Goal: Use online tool/utility: Utilize a website feature to perform a specific function

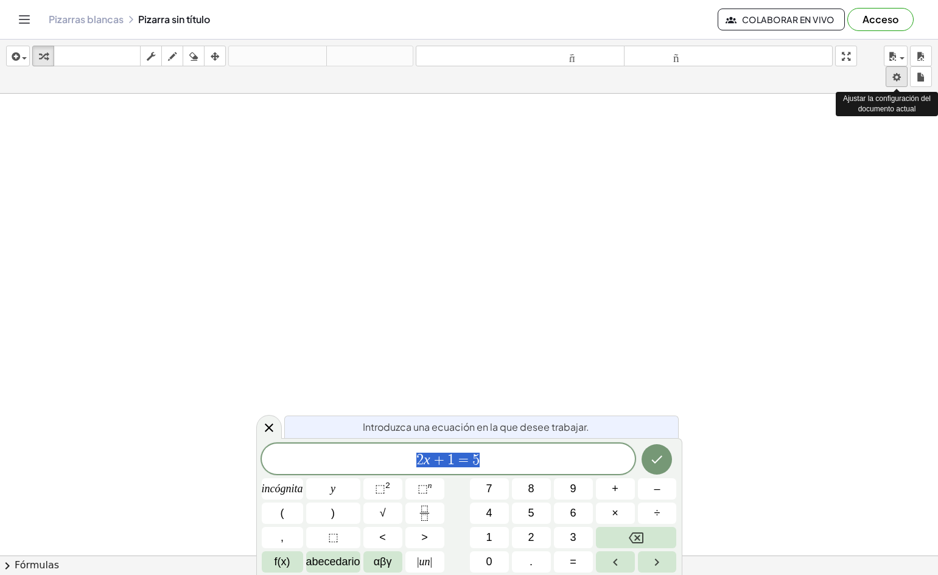
click at [900, 77] on body "Actividades matemáticas fáciles de comprender Empezar Banco de actividades Trab…" at bounding box center [469, 287] width 938 height 575
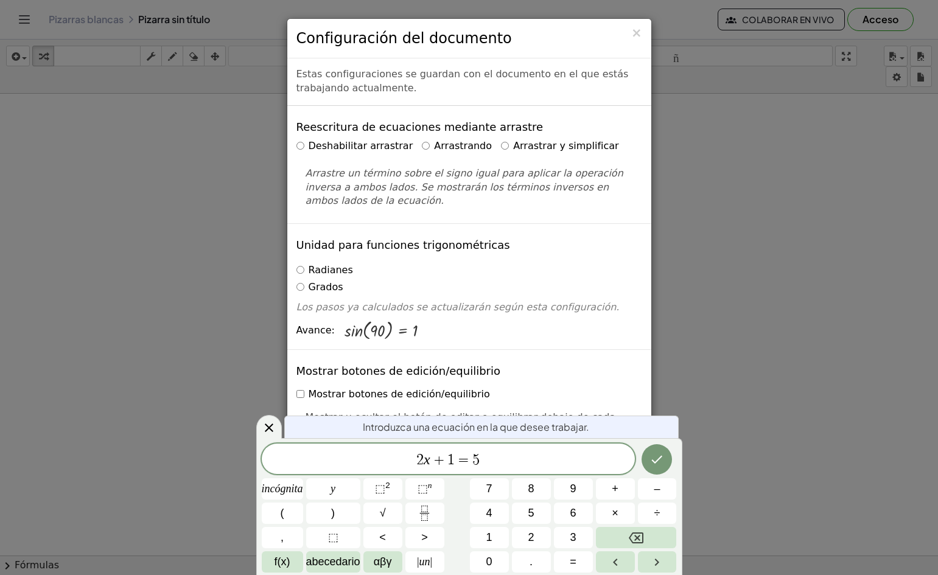
click at [788, 306] on div "× Configuración del documento Estas configuraciones se guardan con el documento…" at bounding box center [469, 287] width 938 height 575
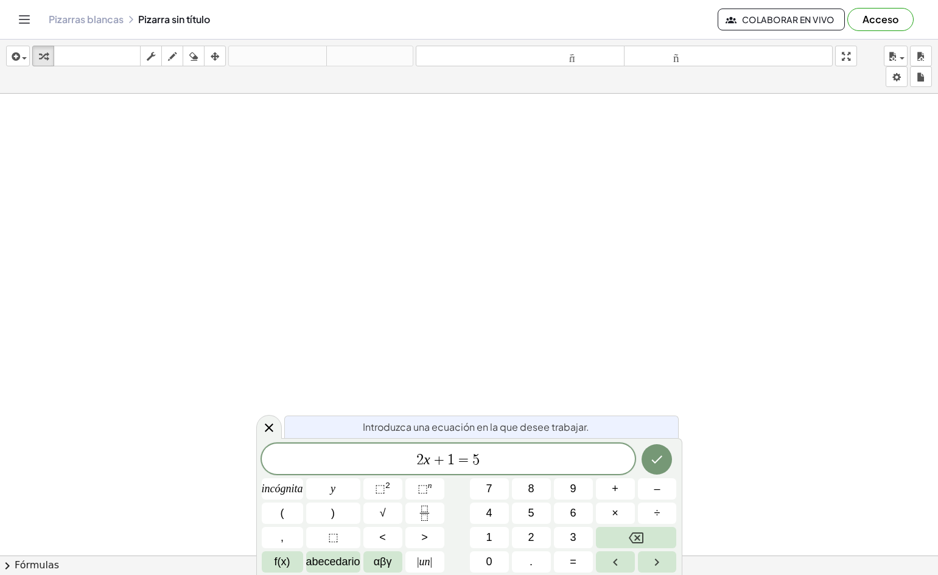
drag, startPoint x: 856, startPoint y: 58, endPoint x: 856, endPoint y: 111, distance: 52.3
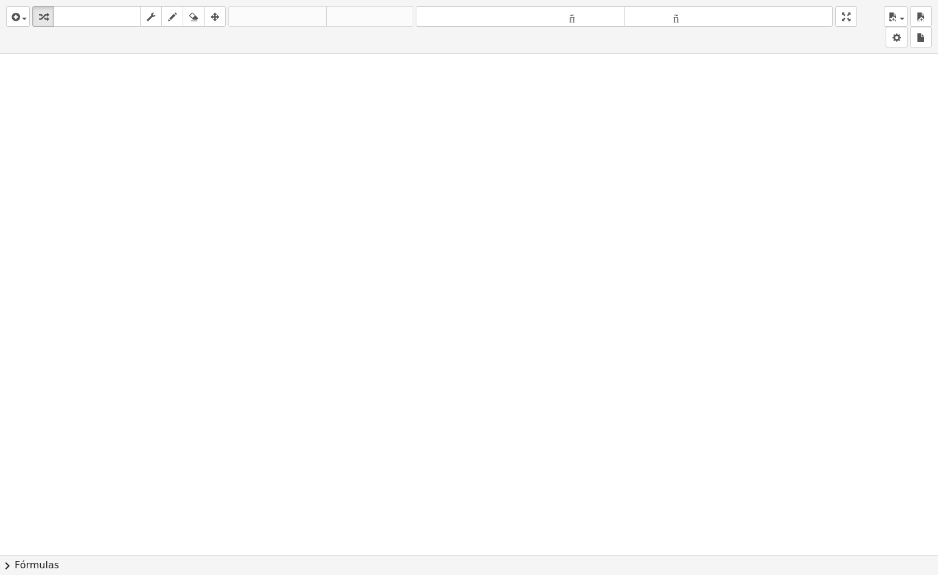
click at [856, 111] on div "insertar Seleccione uno: Expresión matemática Función Texto Vídeo de YouTube Gr…" at bounding box center [469, 287] width 938 height 575
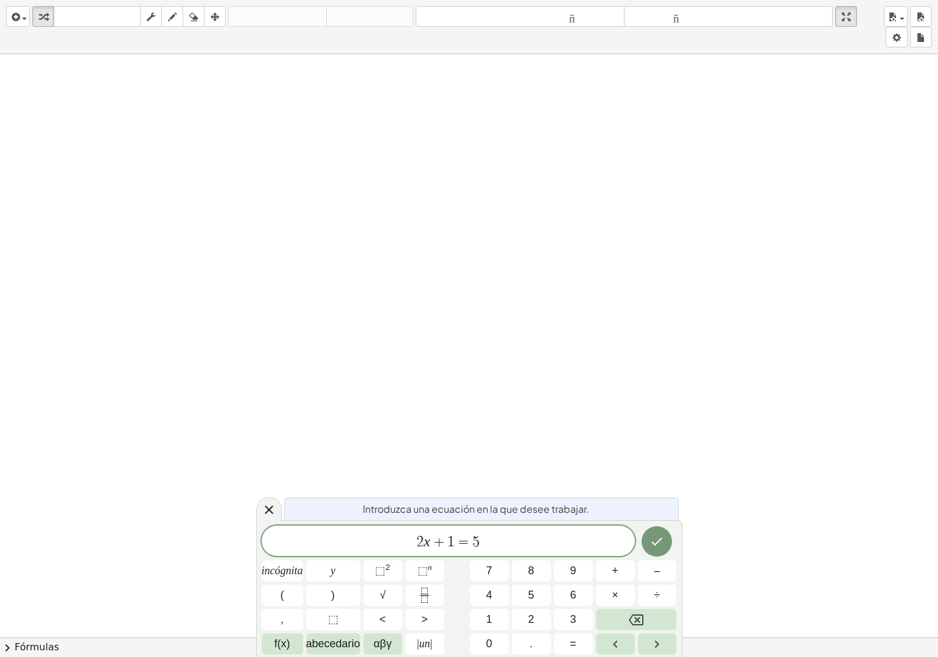
click at [638, 223] on div at bounding box center [469, 637] width 938 height 1167
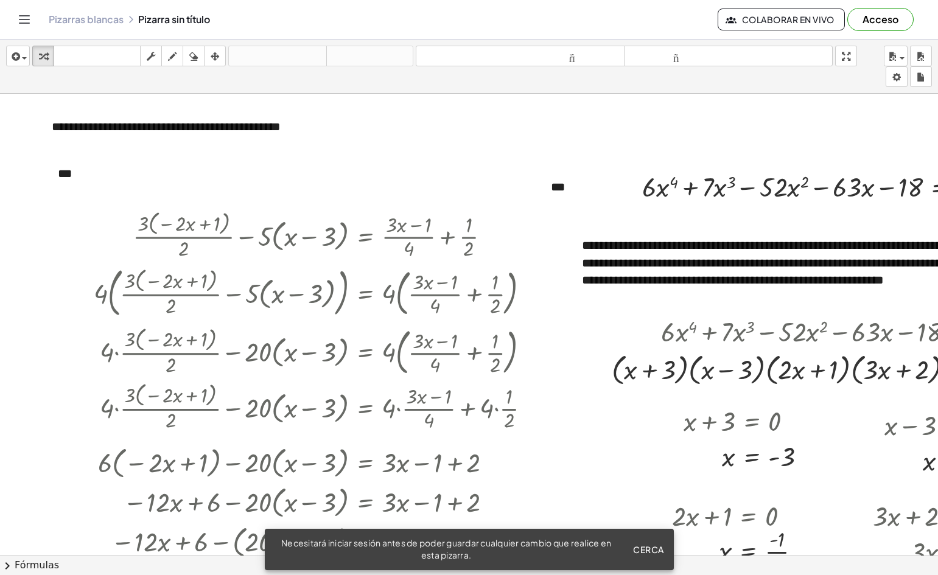
drag, startPoint x: 315, startPoint y: 193, endPoint x: 289, endPoint y: 215, distance: 34.1
click at [287, 228] on div at bounding box center [317, 234] width 458 height 55
click at [284, 239] on div at bounding box center [317, 234] width 458 height 55
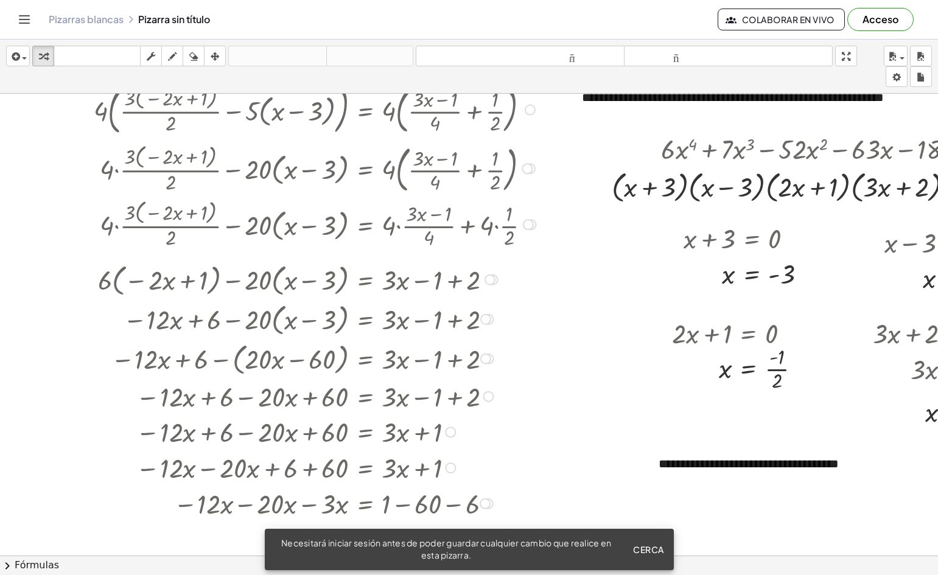
drag, startPoint x: 330, startPoint y: 365, endPoint x: 411, endPoint y: 355, distance: 81.0
click at [365, 53] on div "+ · 3 · ( − · 2 · x + 1 ) · 2 − · 5 · ( + x − 3 ) = + · ( + · 3 · x − 1 ) · 4 +…" at bounding box center [365, 53] width 0 height 0
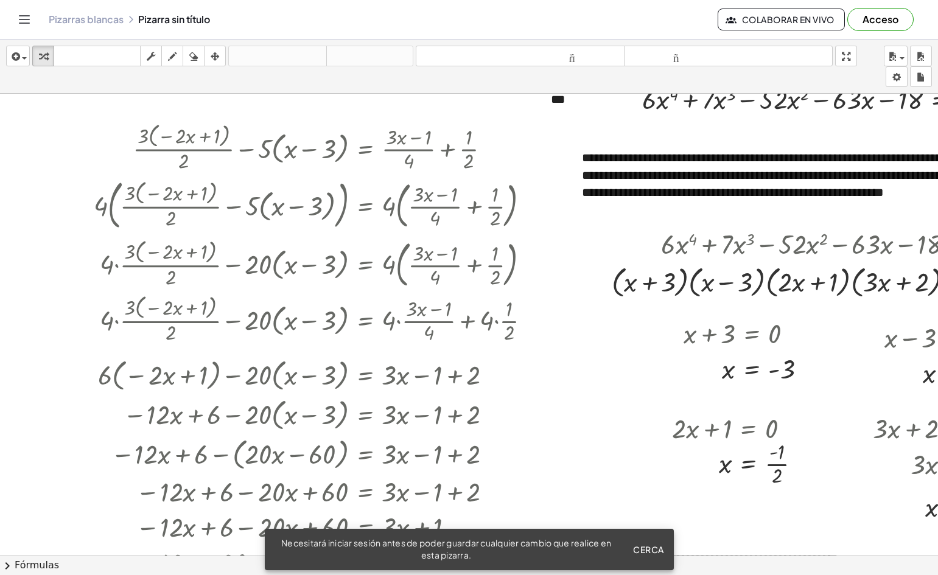
scroll to position [0, 0]
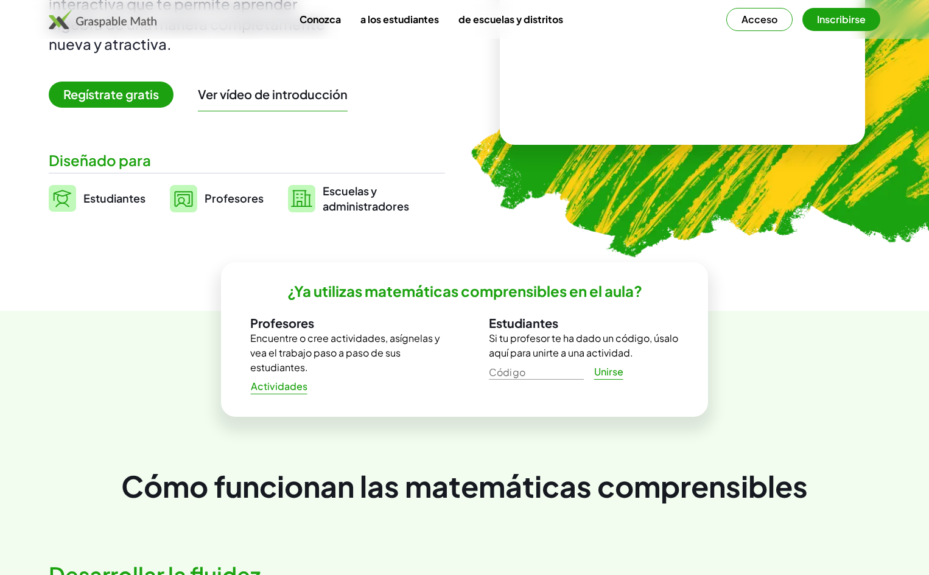
scroll to position [72, 0]
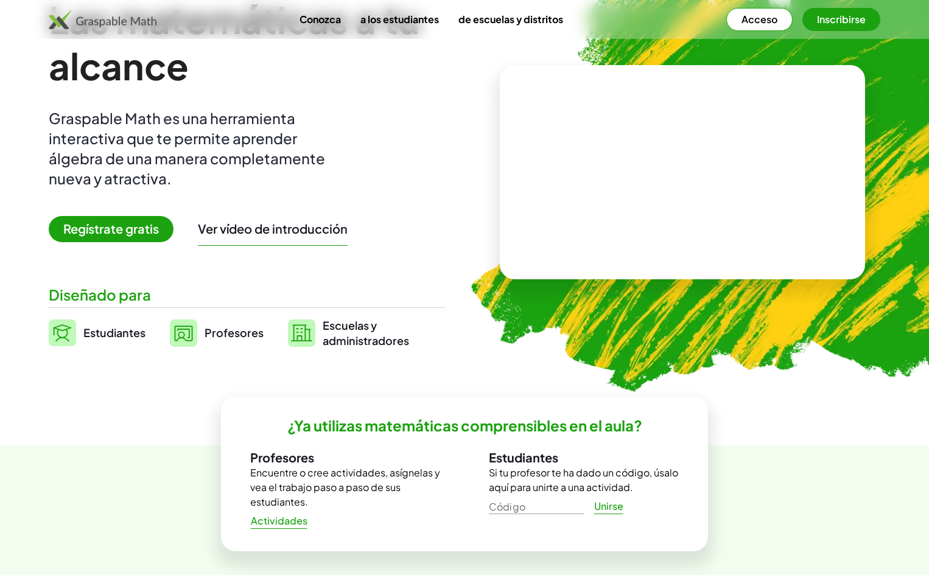
click at [99, 20] on img at bounding box center [103, 19] width 108 height 19
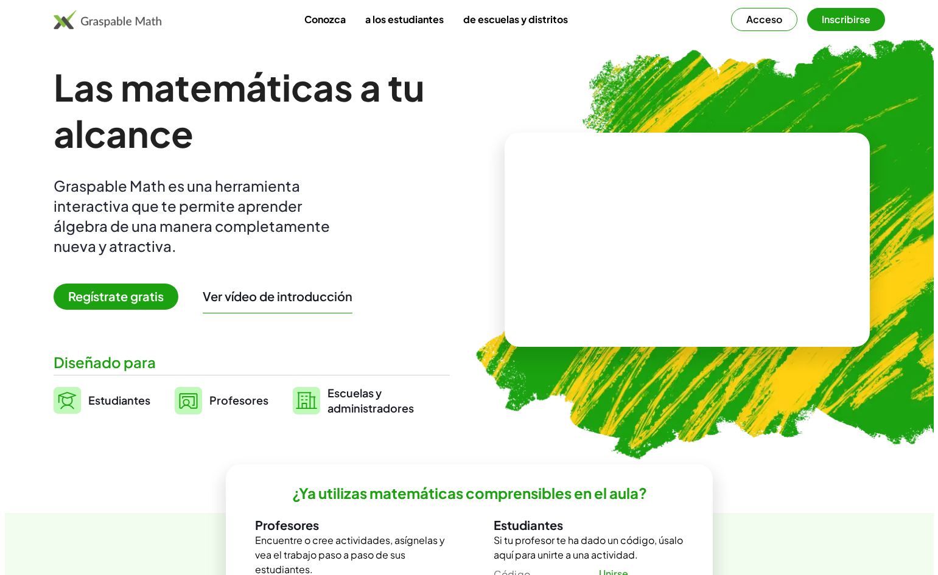
scroll to position [0, 0]
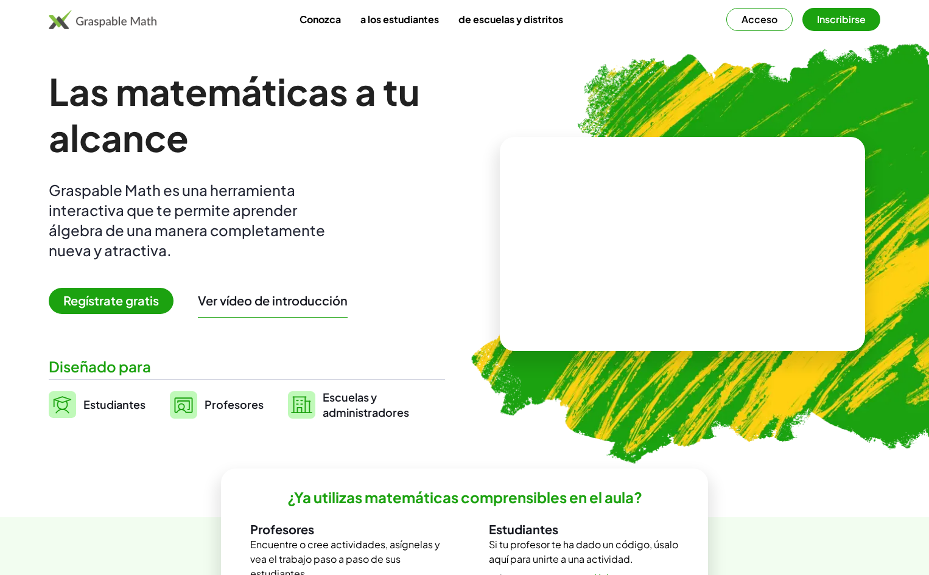
click at [218, 405] on font "Profesores" at bounding box center [233, 404] width 59 height 14
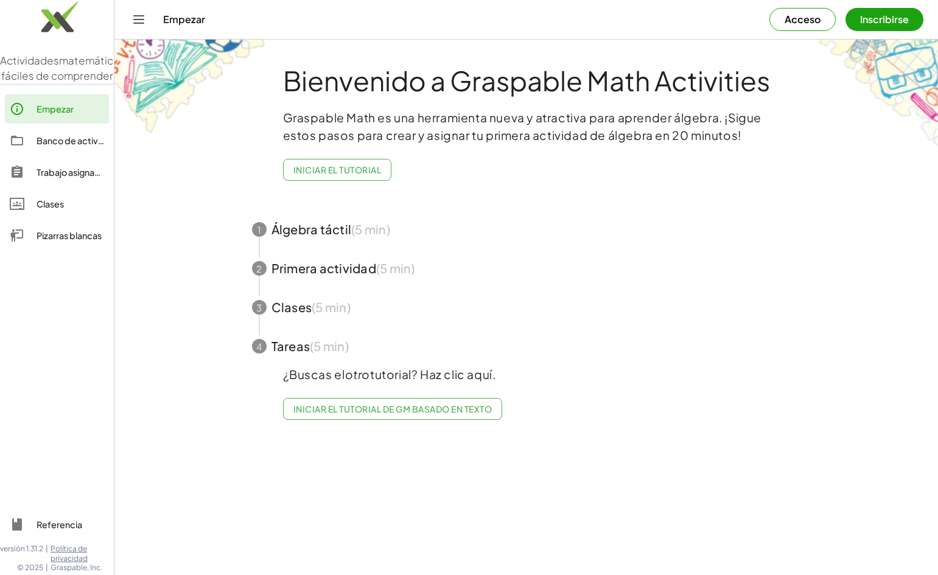
click at [797, 19] on font "Acceso" at bounding box center [802, 19] width 36 height 13
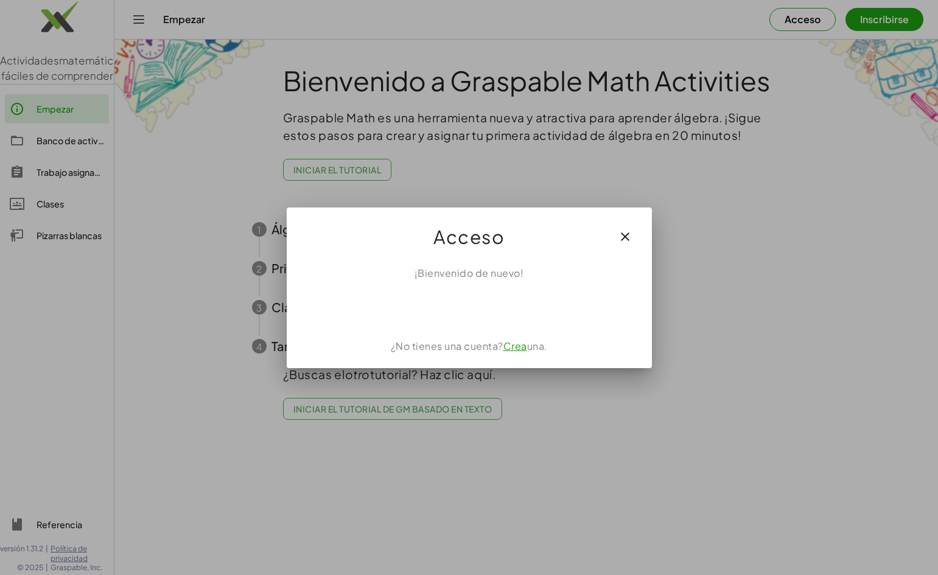
click at [624, 236] on icon "button" at bounding box center [625, 236] width 15 height 15
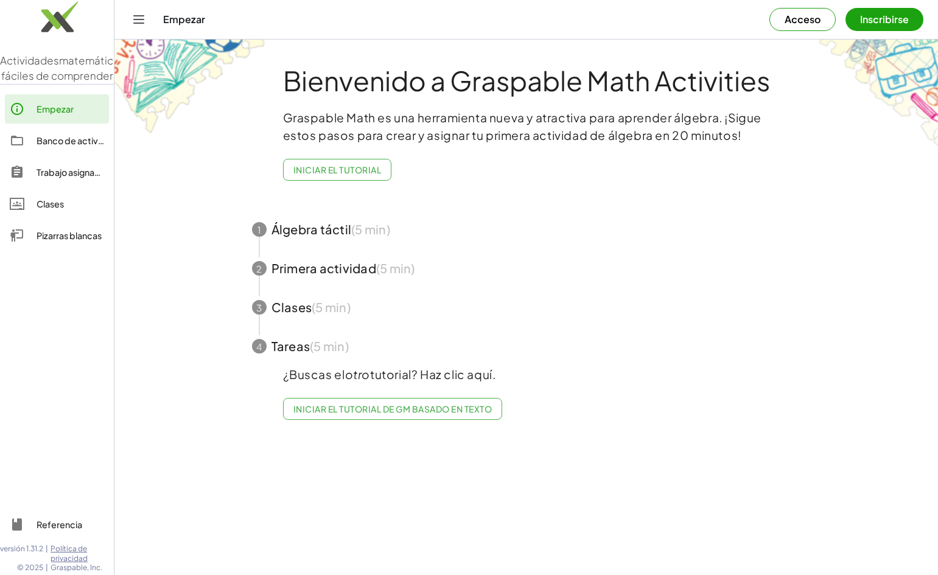
click at [879, 15] on font "Inscribirse" at bounding box center [884, 19] width 49 height 13
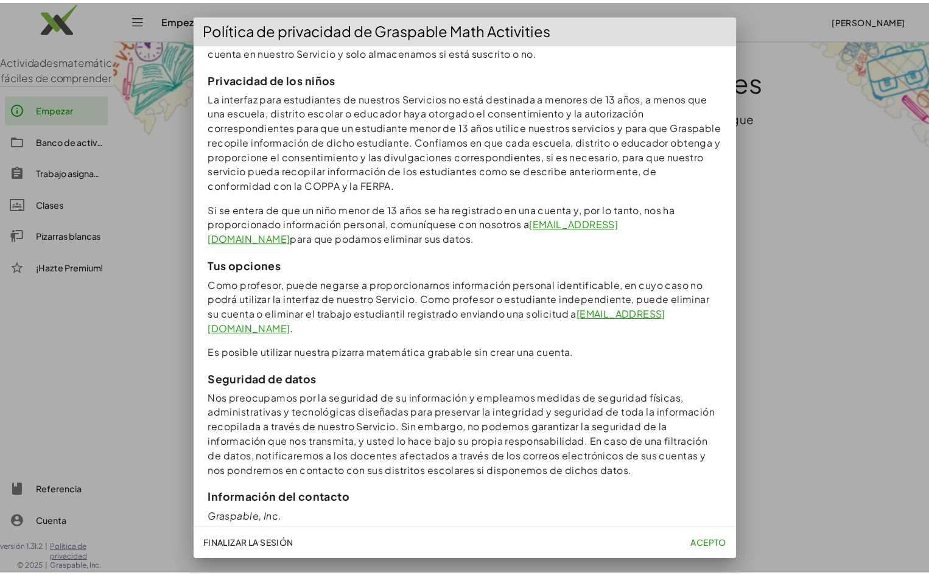
scroll to position [1044, 0]
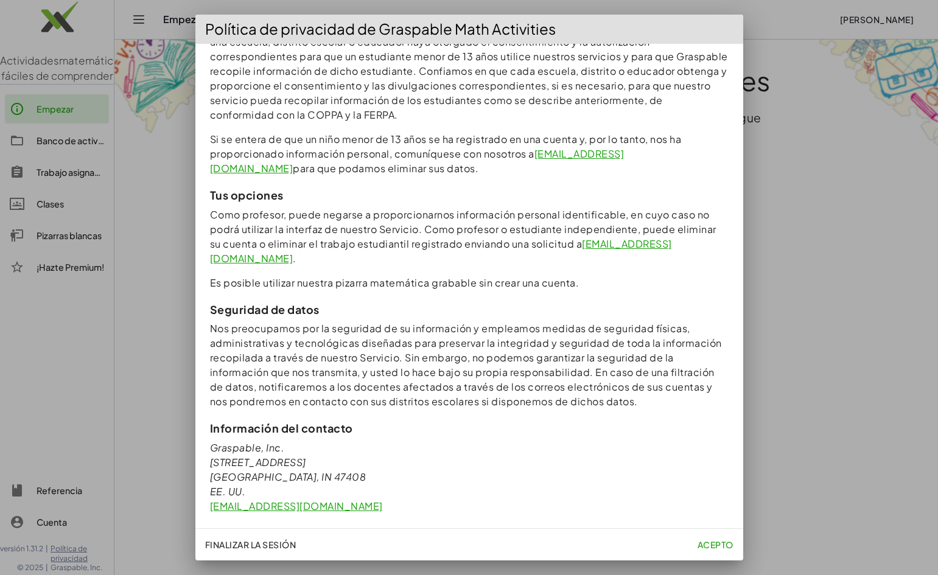
click at [718, 542] on font "Acepto" at bounding box center [715, 544] width 36 height 11
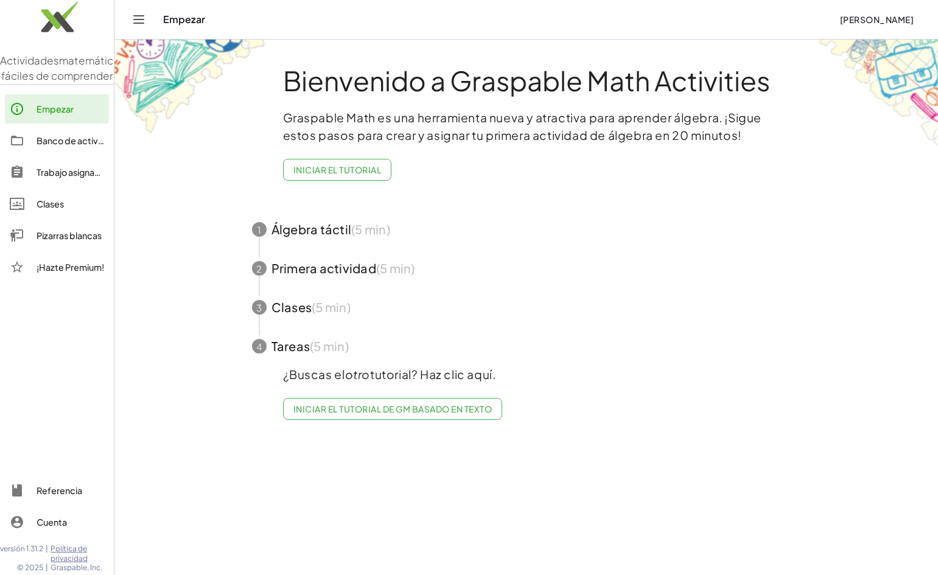
click at [320, 229] on span "button" at bounding box center [526, 229] width 578 height 39
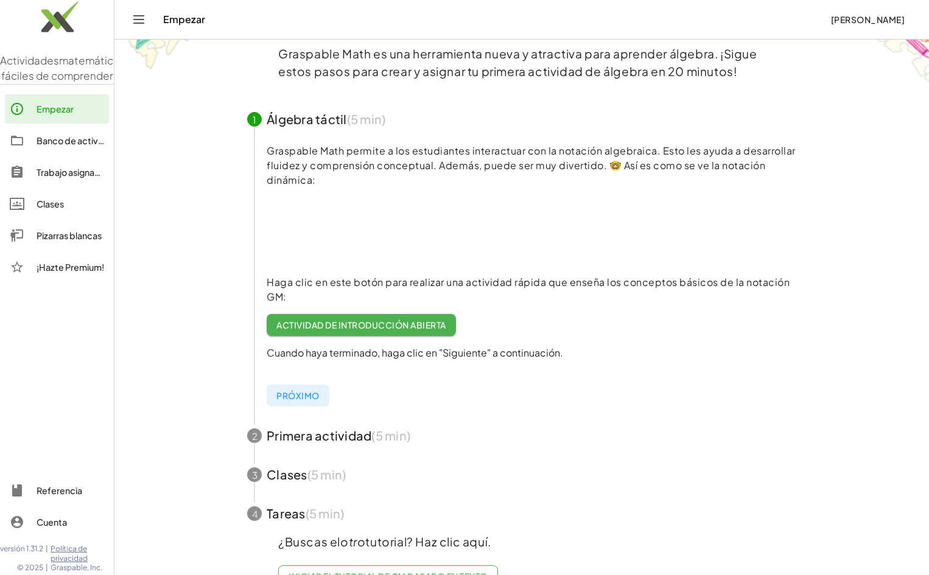
scroll to position [0, 0]
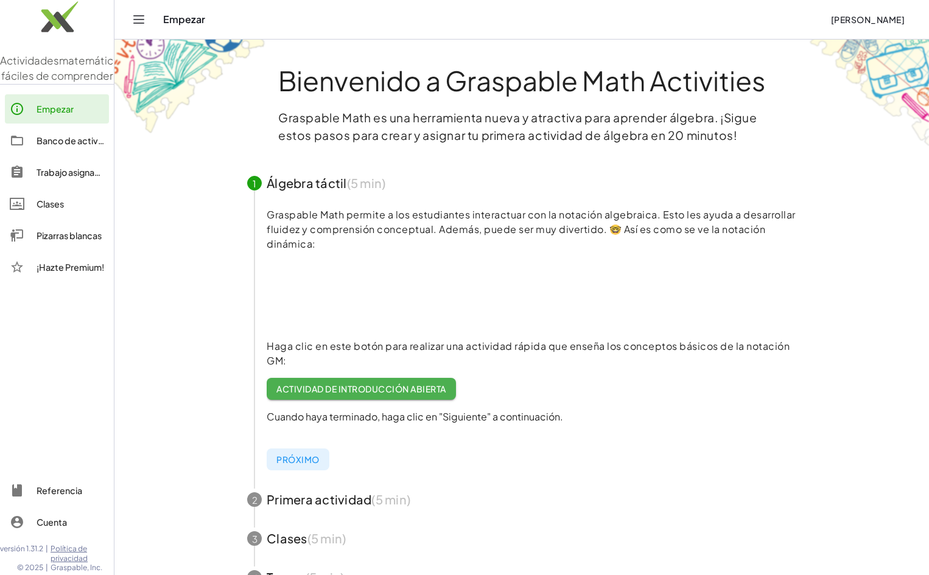
click at [324, 189] on span "button" at bounding box center [521, 183] width 578 height 39
click at [347, 299] on video at bounding box center [358, 294] width 183 height 91
click at [402, 389] on font "Actividad de introducción abierta" at bounding box center [360, 388] width 169 height 11
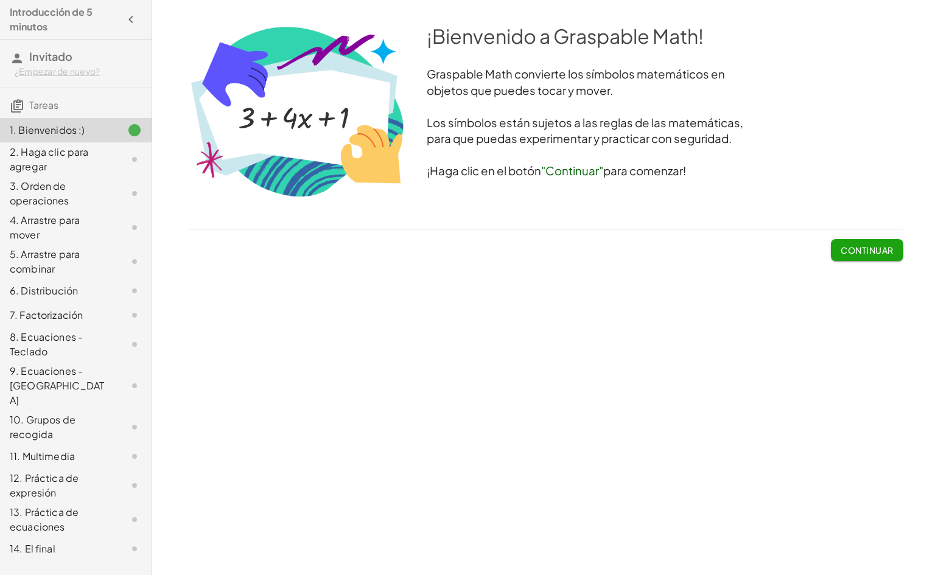
click at [35, 190] on font "3. Orden de operaciones" at bounding box center [40, 193] width 60 height 27
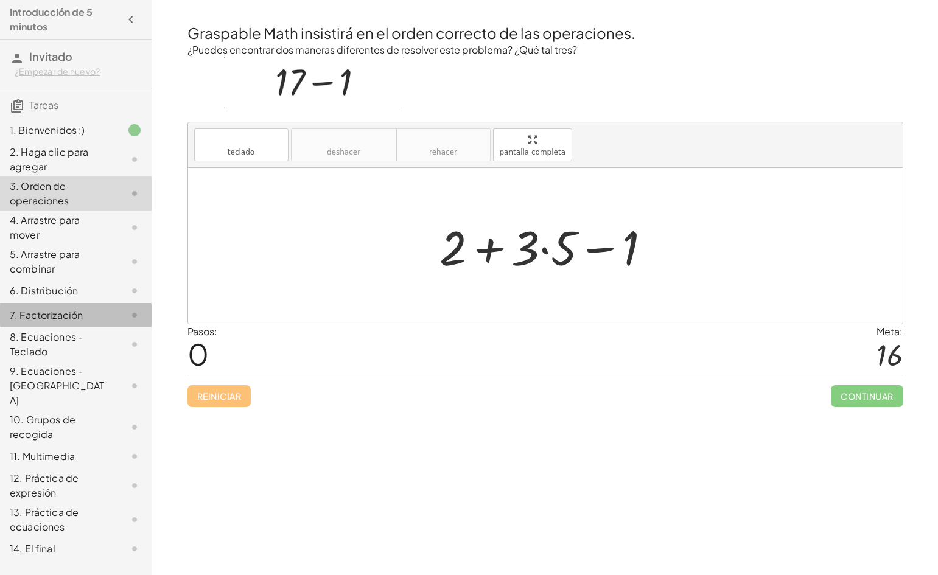
click at [63, 309] on font "7. Factorización" at bounding box center [46, 315] width 73 height 13
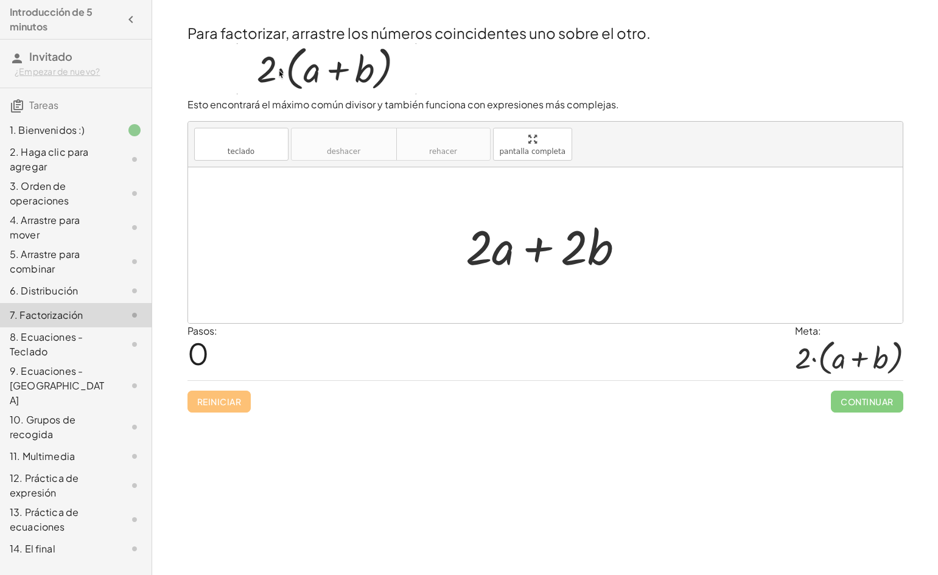
click at [36, 542] on font "14. El final" at bounding box center [33, 548] width 46 height 13
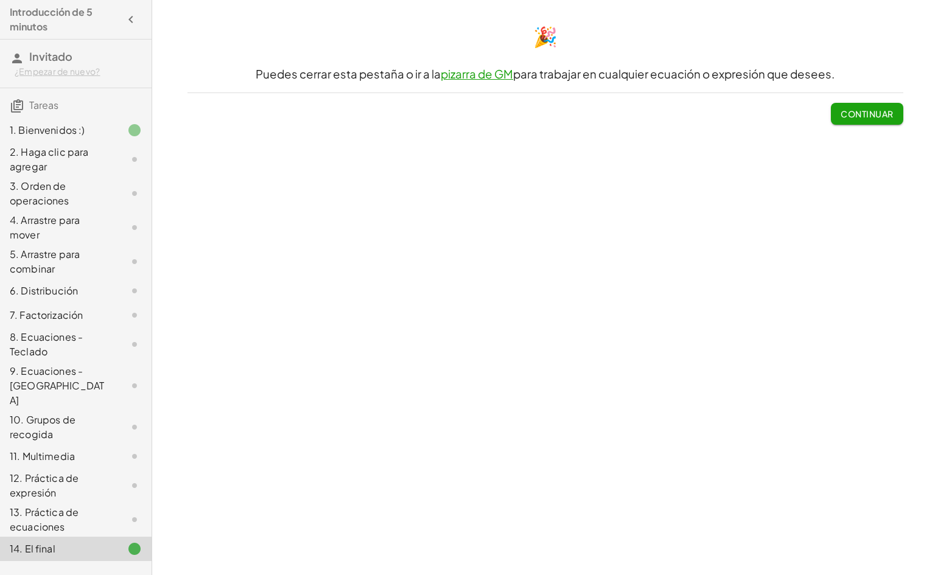
click at [494, 74] on font "pizarra de GM" at bounding box center [477, 74] width 72 height 14
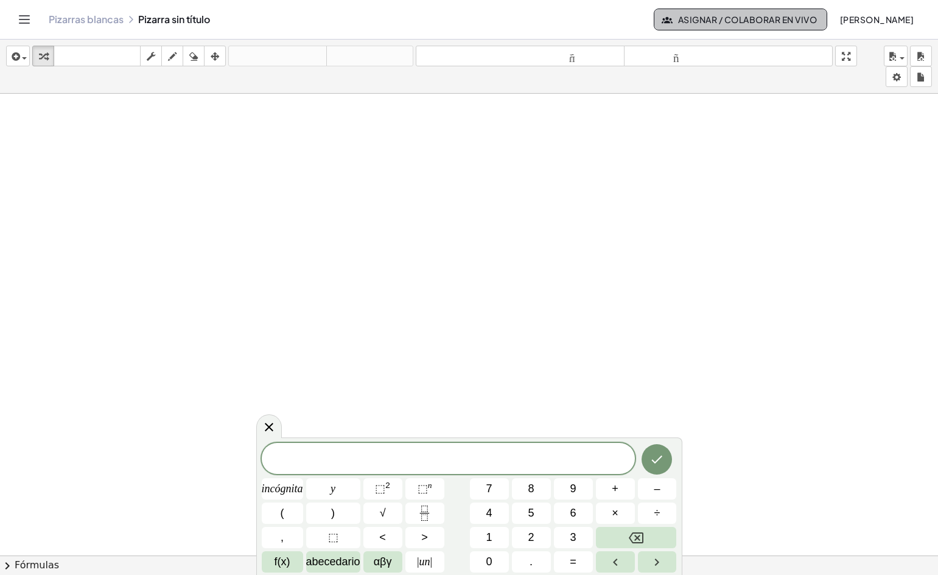
click at [719, 16] on font "Asignar / Colaborar en vivo" at bounding box center [747, 19] width 139 height 11
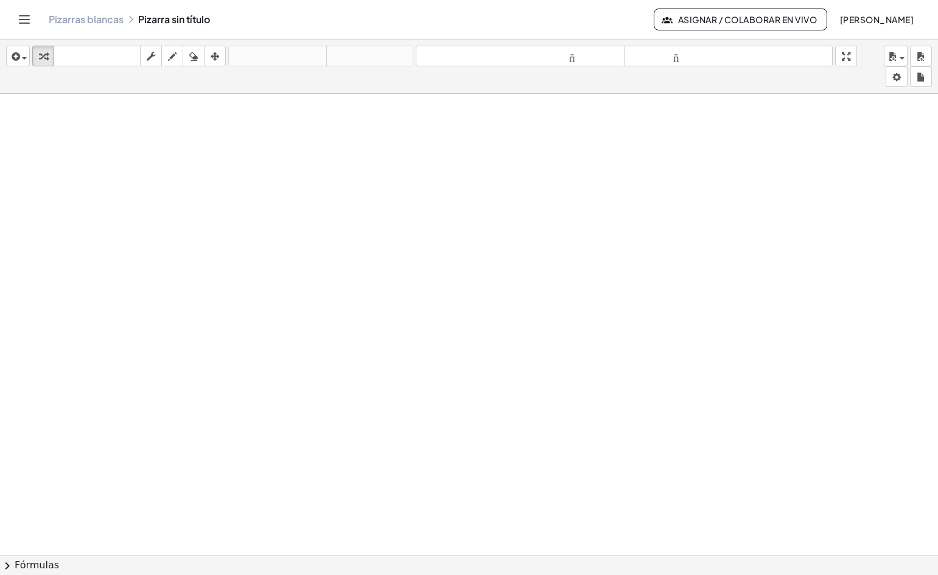
drag, startPoint x: 854, startPoint y: 59, endPoint x: 854, endPoint y: 112, distance: 52.9
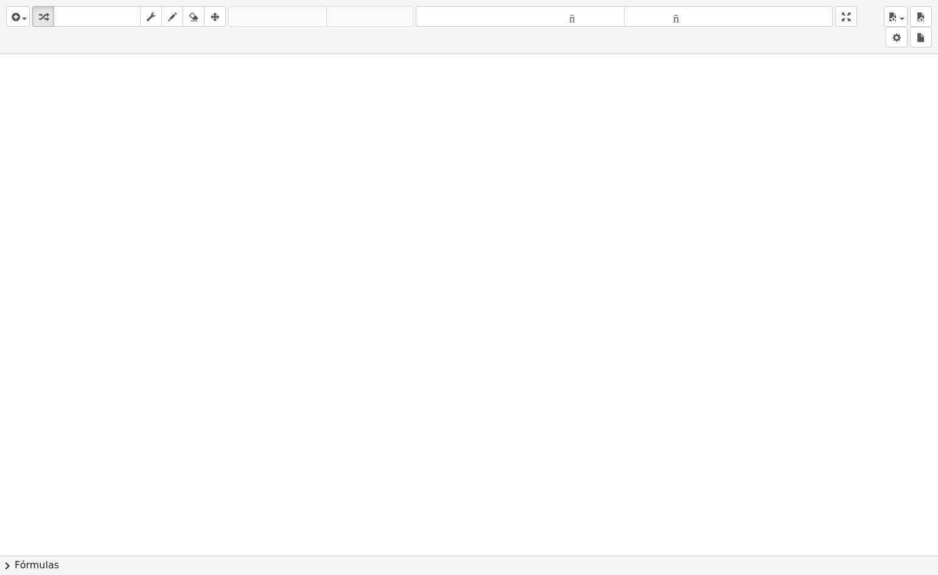
click at [854, 112] on div "insertar Seleccione uno: Expresión matemática Función Texto Vídeo de YouTube Gr…" at bounding box center [469, 287] width 938 height 575
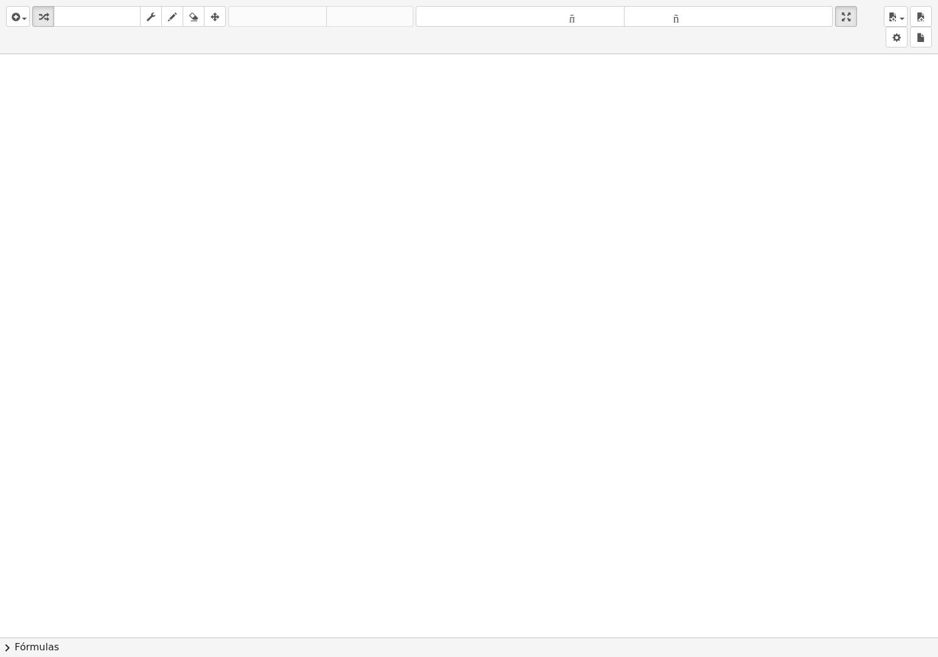
click at [735, 163] on div at bounding box center [469, 637] width 938 height 1167
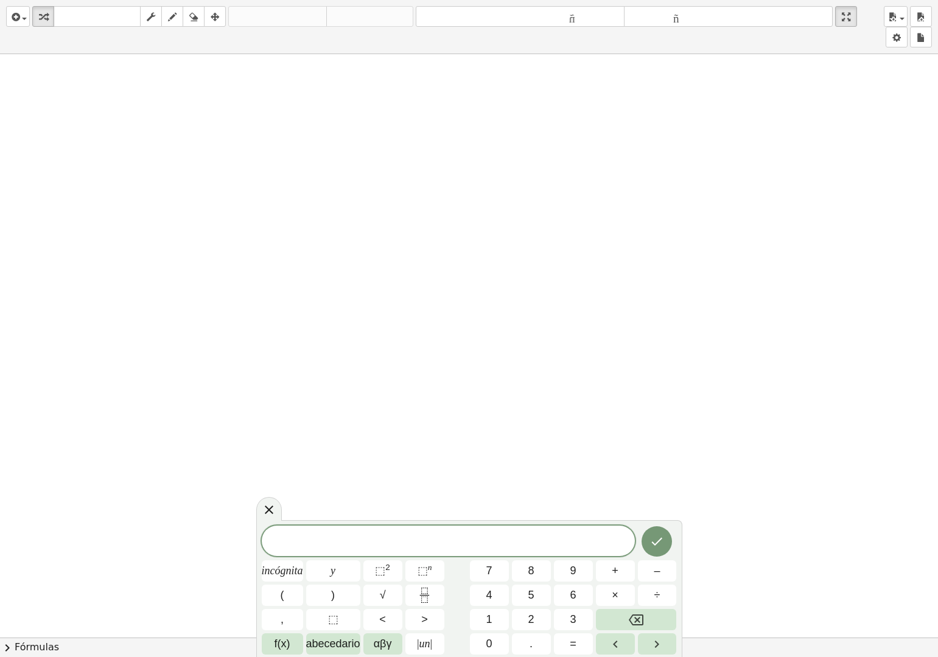
click at [734, 166] on div at bounding box center [469, 637] width 938 height 1167
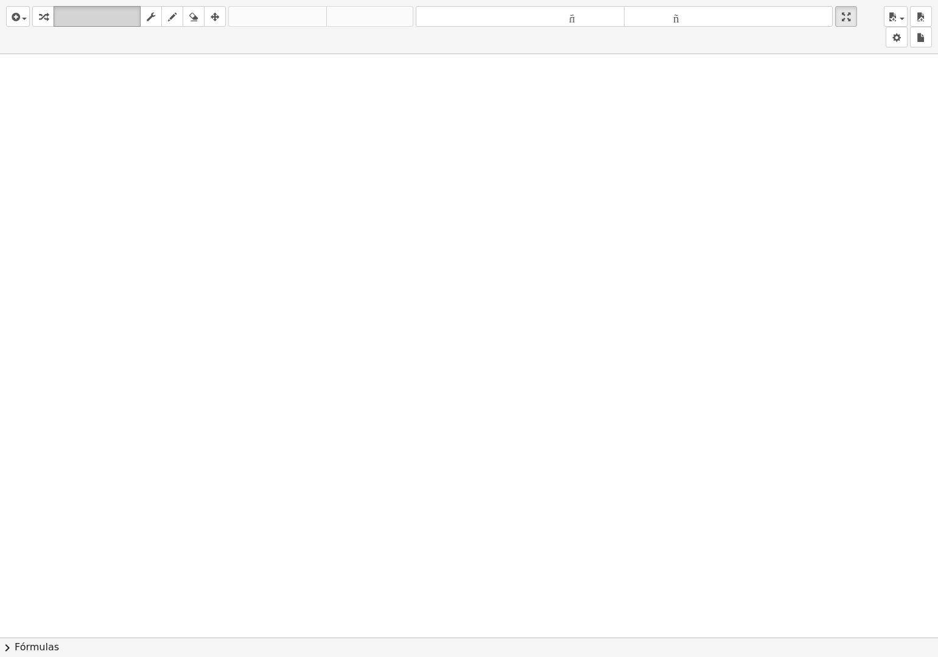
click at [91, 18] on font "teclado" at bounding box center [97, 17] width 81 height 12
click at [103, 15] on font "teclado" at bounding box center [97, 17] width 81 height 12
click at [43, 19] on icon "button" at bounding box center [43, 17] width 9 height 15
click at [22, 17] on span "button" at bounding box center [21, 18] width 2 height 9
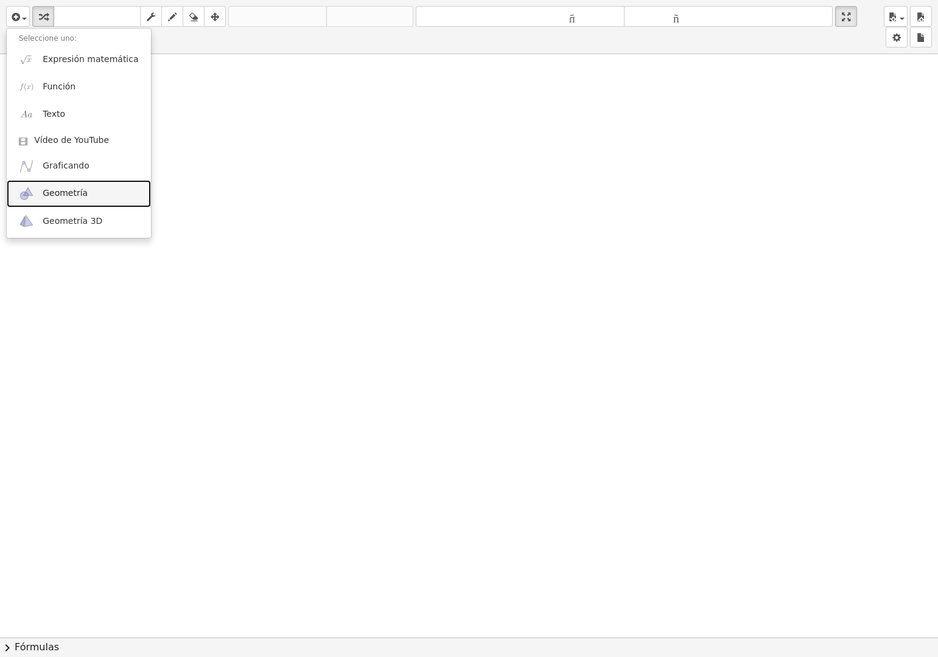
click at [91, 190] on link "Geometría" at bounding box center [79, 193] width 144 height 27
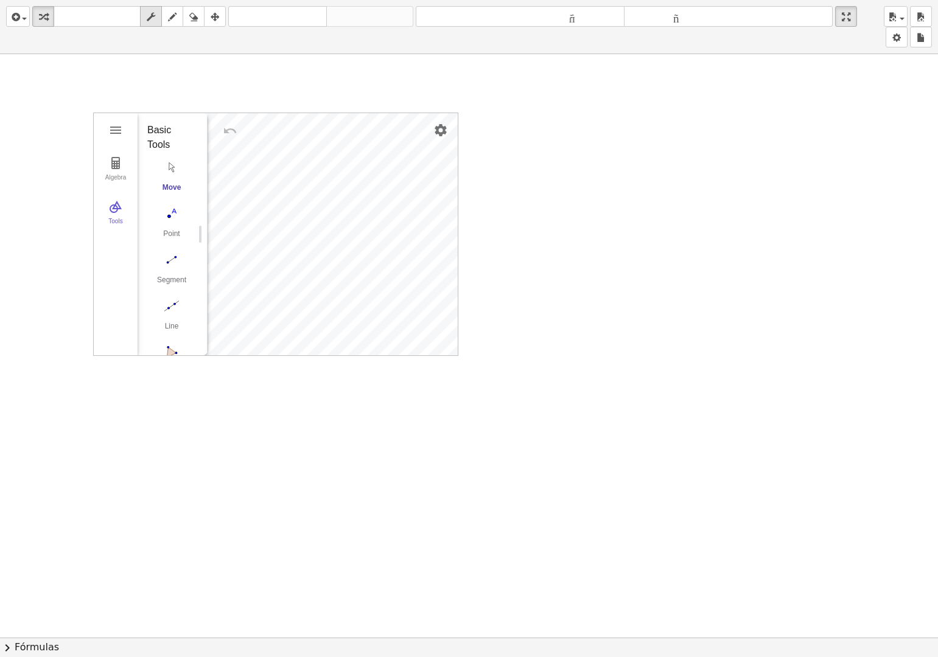
click at [154, 14] on div "button" at bounding box center [151, 16] width 16 height 15
click at [154, 14] on icon "button" at bounding box center [151, 17] width 9 height 15
click at [176, 12] on icon "button" at bounding box center [172, 17] width 9 height 15
click at [214, 18] on icon "button" at bounding box center [215, 17] width 9 height 15
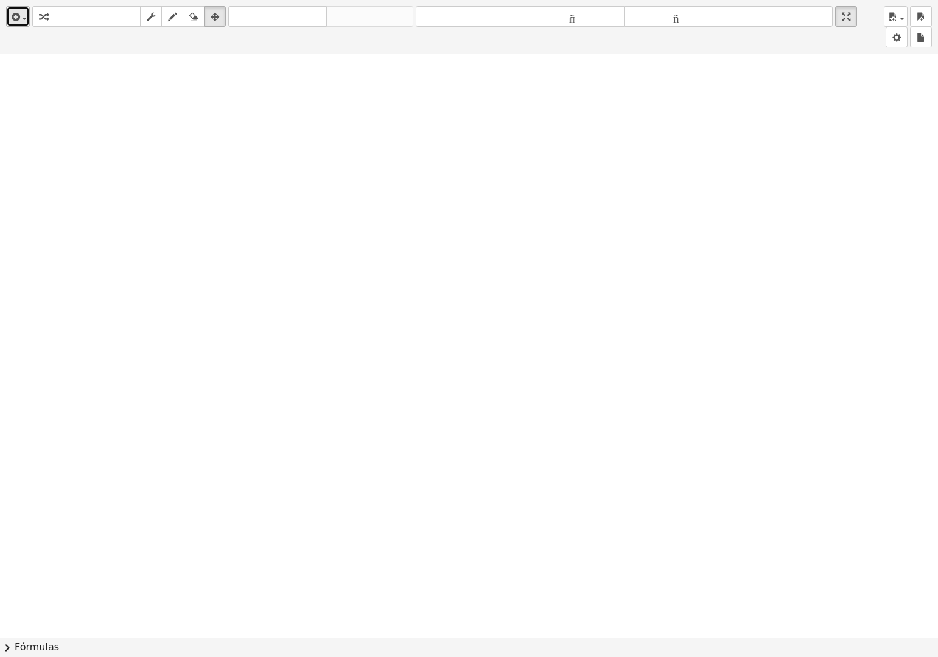
click at [26, 16] on div "button" at bounding box center [18, 16] width 18 height 15
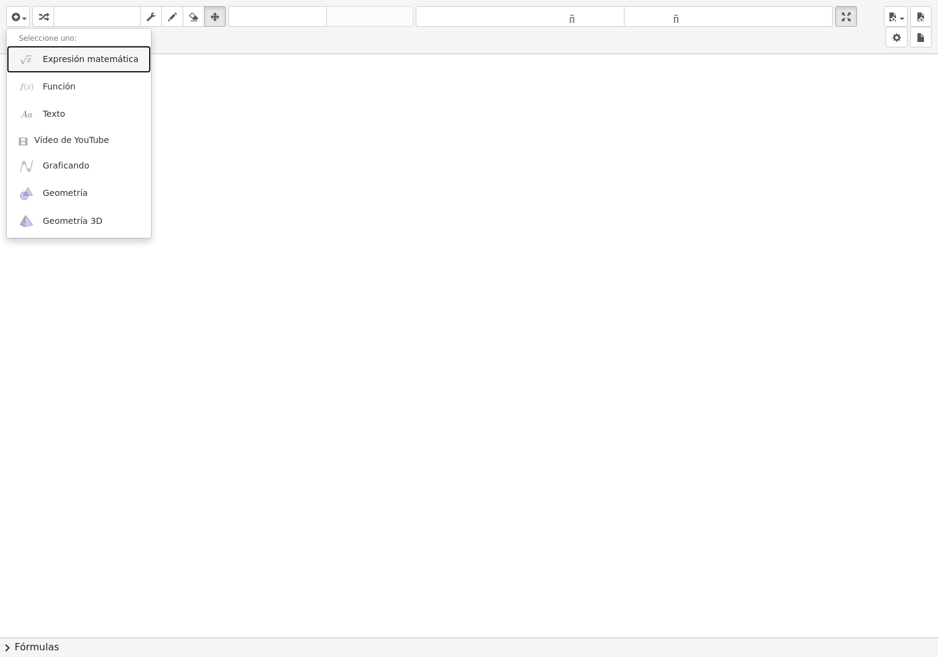
click at [99, 54] on font "Expresión matemática" at bounding box center [91, 59] width 96 height 10
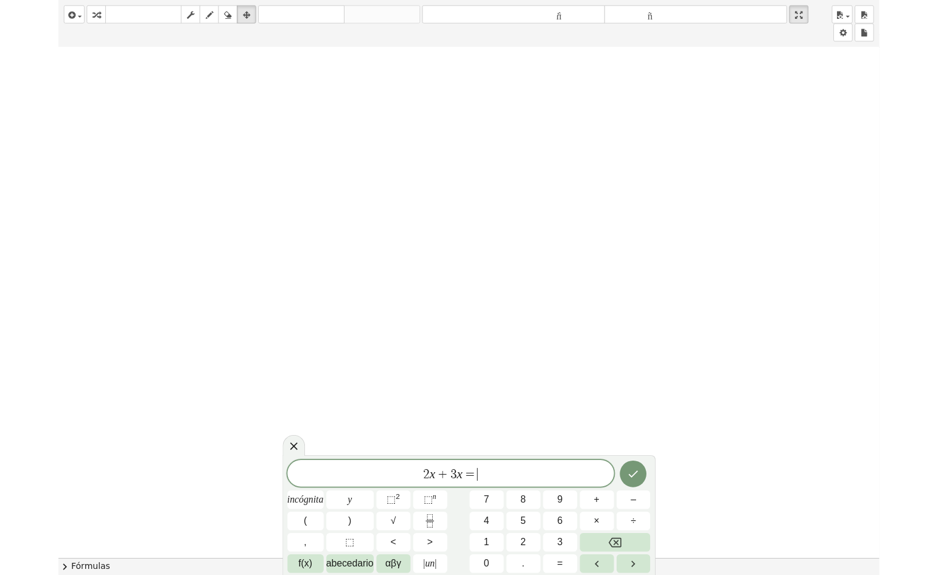
scroll to position [122, 0]
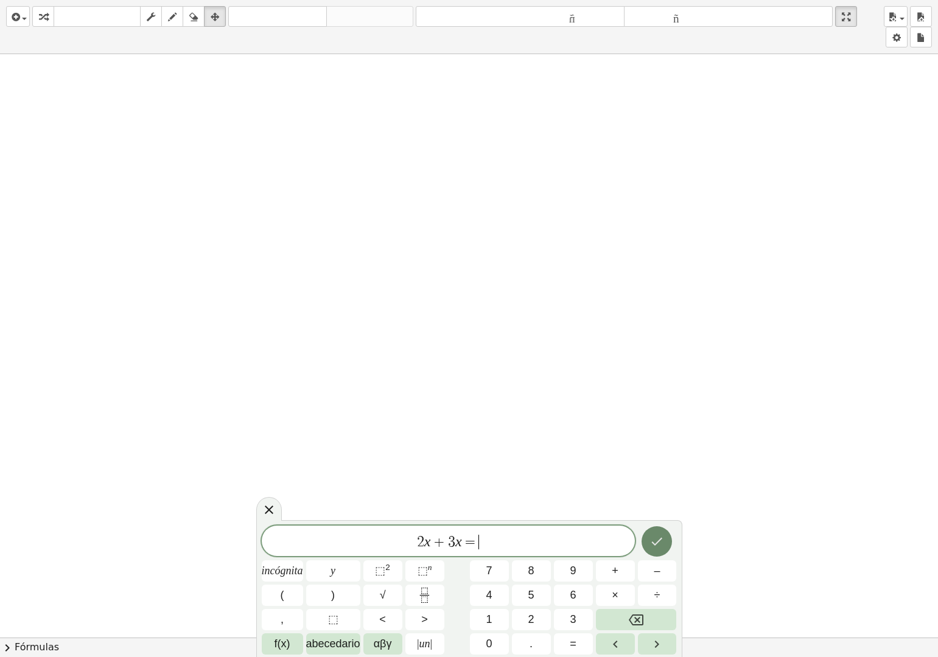
click at [657, 541] on icon "Hecho" at bounding box center [656, 541] width 15 height 15
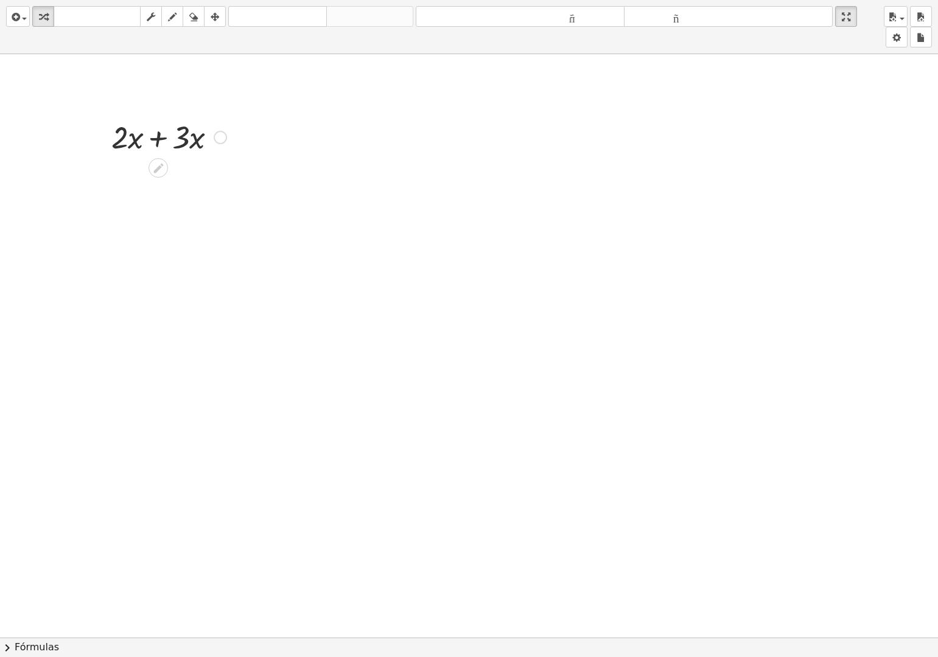
click at [217, 141] on div at bounding box center [220, 137] width 13 height 13
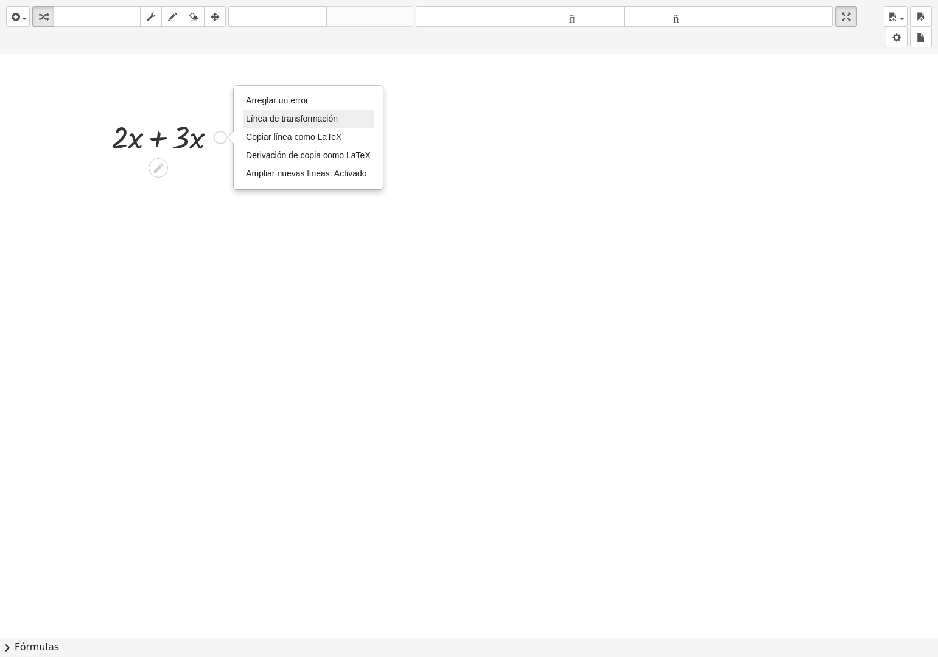
click at [306, 119] on font "Línea de transformación" at bounding box center [292, 119] width 92 height 10
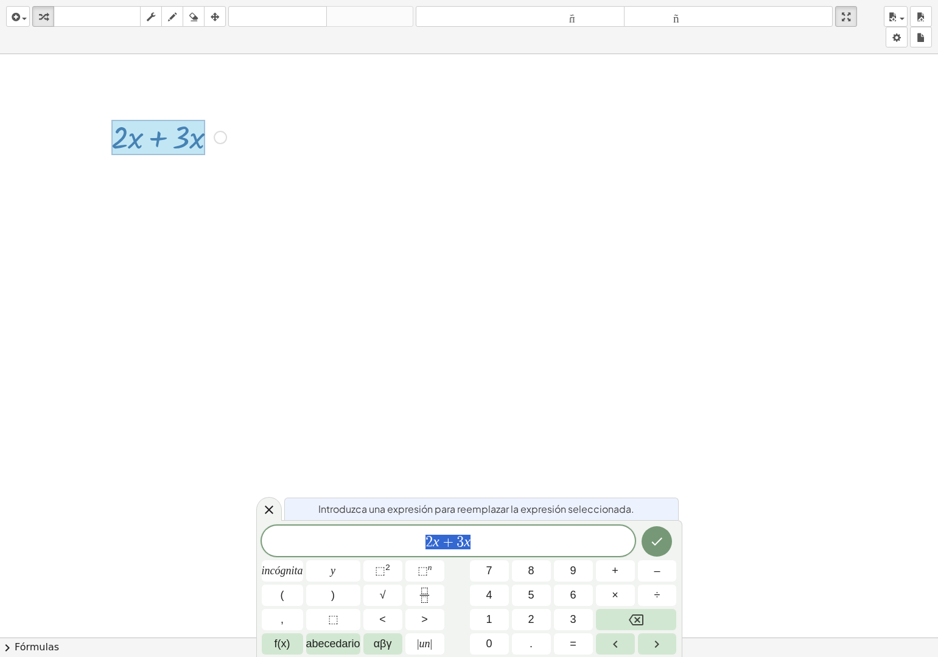
click at [222, 138] on div "Arreglar un error Línea de transformación Copiar línea como LaTeX Derivación de…" at bounding box center [220, 137] width 13 height 13
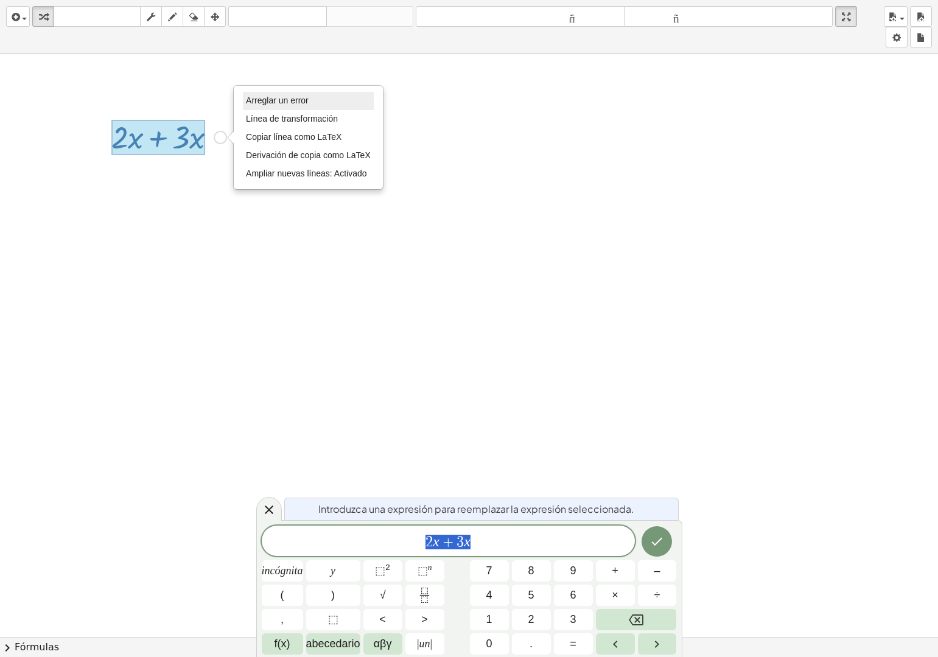
click at [293, 96] on font "Arreglar un error" at bounding box center [277, 101] width 63 height 10
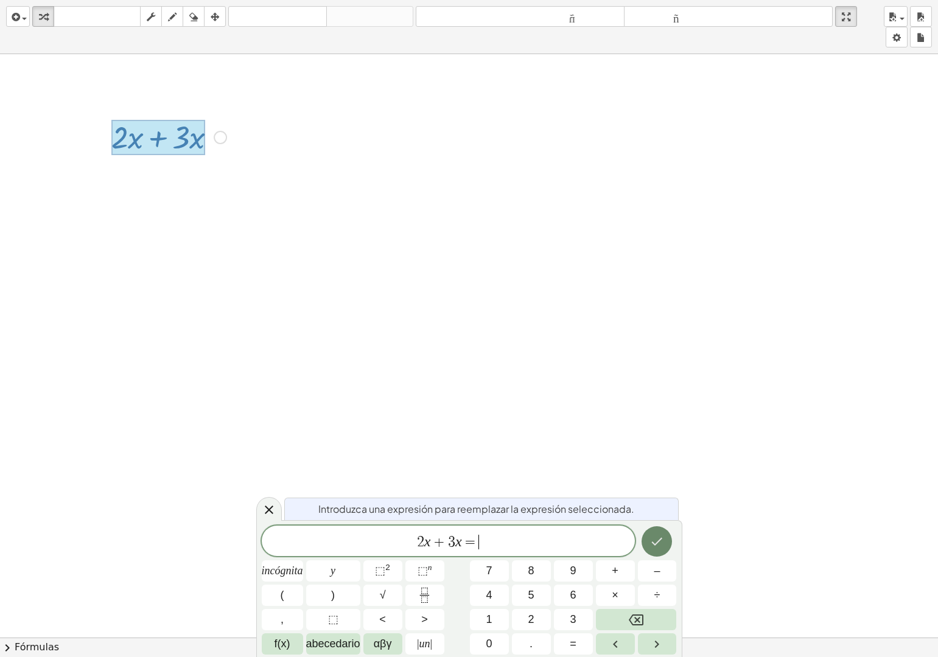
click at [656, 540] on icon "Hecho" at bounding box center [656, 541] width 15 height 15
click at [220, 137] on div "Arreglar un error Línea de transformación Copiar línea como LaTeX Derivación de…" at bounding box center [220, 137] width 13 height 13
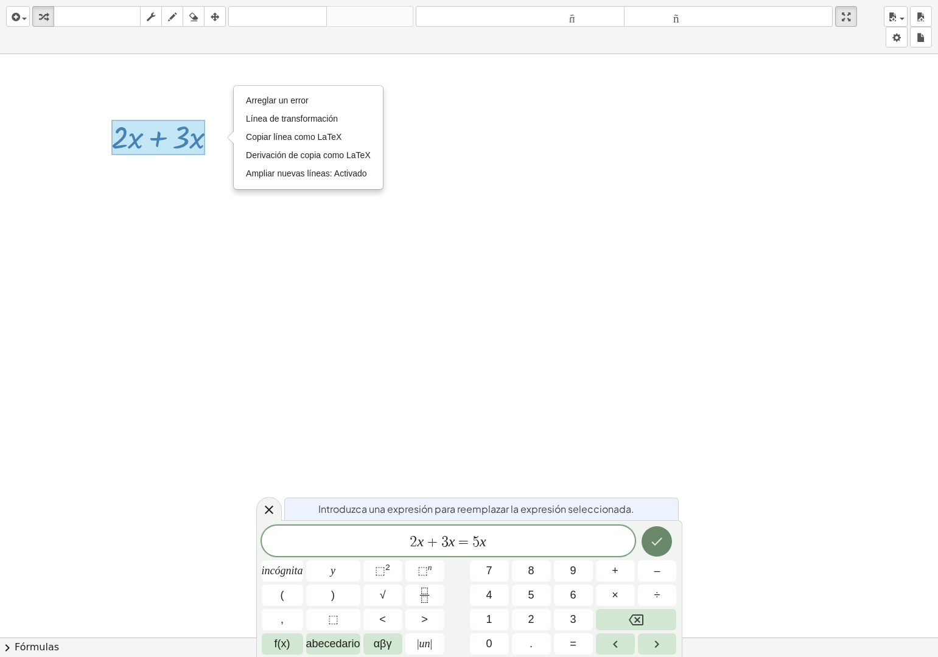
click at [663, 539] on icon "Hecho" at bounding box center [656, 541] width 15 height 15
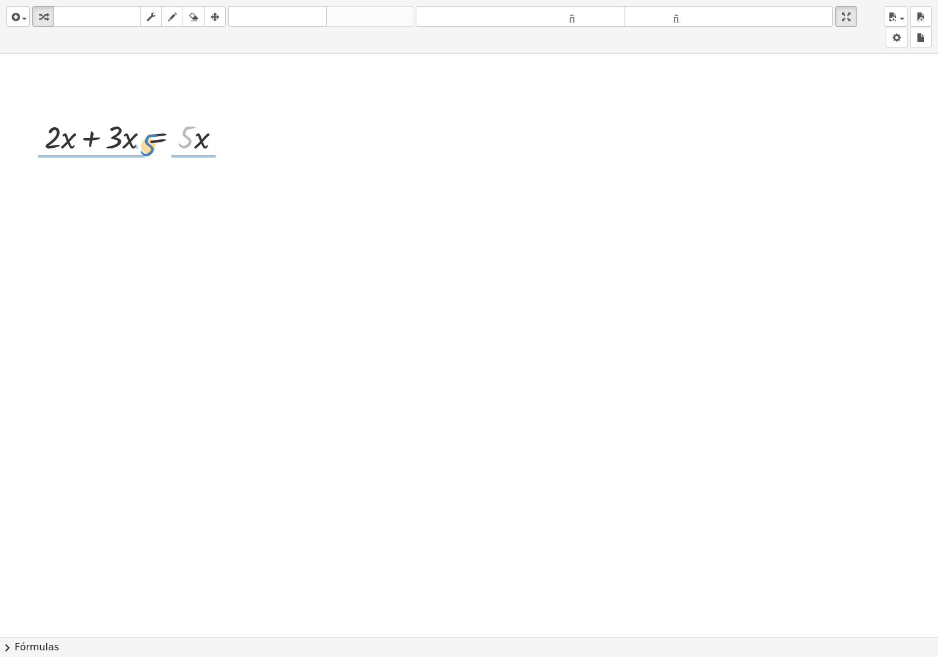
drag, startPoint x: 192, startPoint y: 132, endPoint x: 155, endPoint y: 142, distance: 38.4
click at [155, 142] on div at bounding box center [137, 136] width 199 height 41
drag, startPoint x: 168, startPoint y: 169, endPoint x: 161, endPoint y: 170, distance: 6.9
click at [161, 170] on icon at bounding box center [158, 168] width 11 height 10
click at [173, 208] on div at bounding box center [469, 515] width 938 height 1167
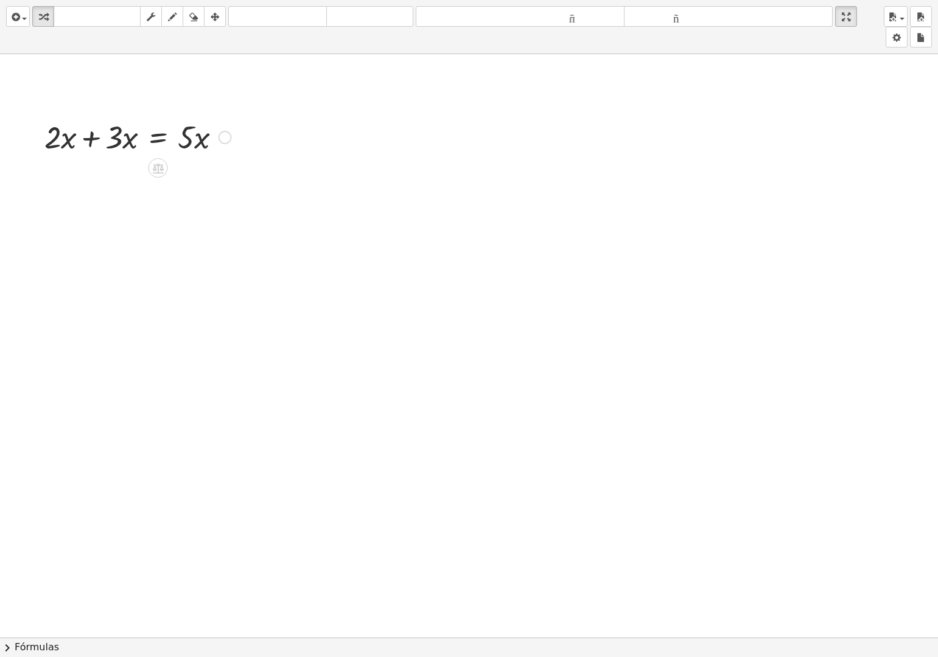
click at [221, 138] on div at bounding box center [224, 137] width 13 height 13
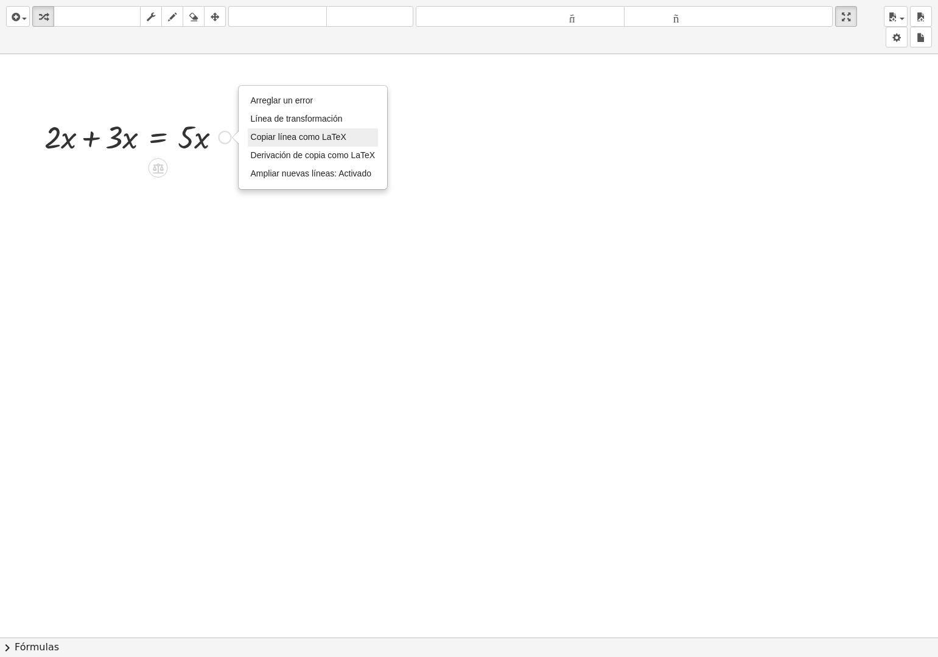
click at [285, 137] on font "Copiar línea como LaTeX" at bounding box center [299, 137] width 96 height 10
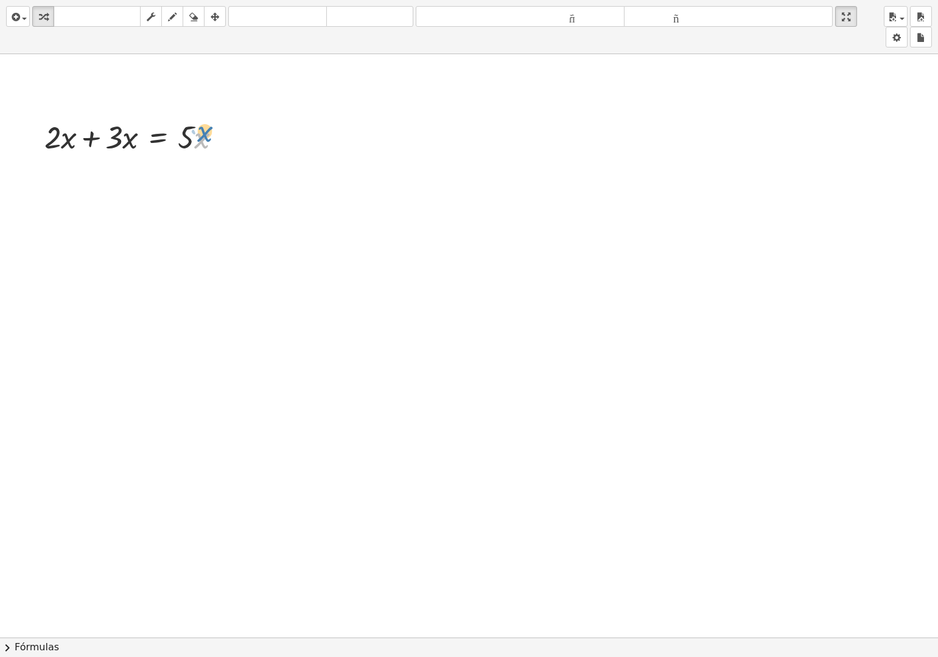
drag, startPoint x: 208, startPoint y: 136, endPoint x: 215, endPoint y: 133, distance: 7.4
click at [215, 133] on div at bounding box center [137, 136] width 199 height 41
drag, startPoint x: 187, startPoint y: 136, endPoint x: 146, endPoint y: 145, distance: 41.7
click at [146, 145] on div at bounding box center [137, 136] width 199 height 41
click at [218, 267] on div at bounding box center [469, 515] width 938 height 1167
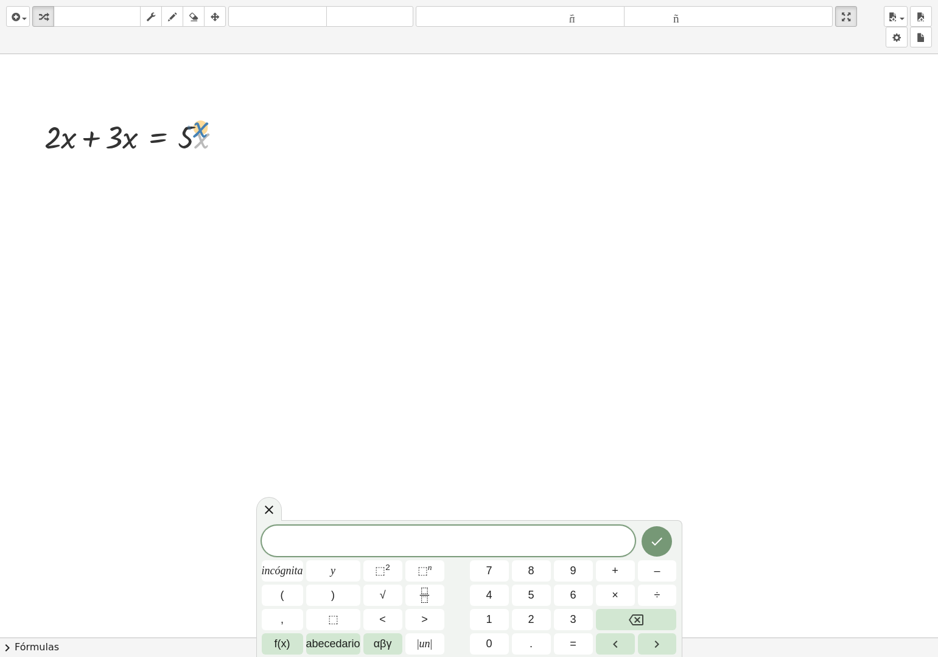
drag, startPoint x: 201, startPoint y: 142, endPoint x: 200, endPoint y: 132, distance: 9.8
click at [200, 132] on div at bounding box center [137, 136] width 199 height 41
drag, startPoint x: 173, startPoint y: 154, endPoint x: 381, endPoint y: 153, distance: 207.5
click at [381, 153] on div "+ · 2 · x + · 3 · x = · 5 · x + · 2 · x + · 3 · x = · 5 · x" at bounding box center [469, 515] width 938 height 1167
click at [225, 136] on div at bounding box center [224, 137] width 13 height 13
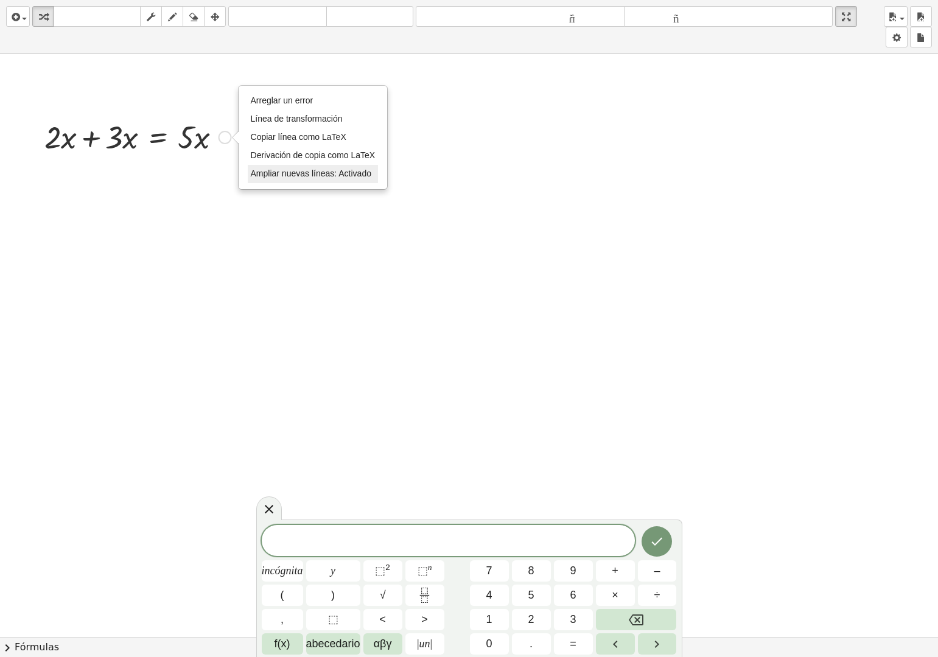
click at [284, 170] on font "Ampliar nuevas líneas: Activado" at bounding box center [311, 174] width 120 height 10
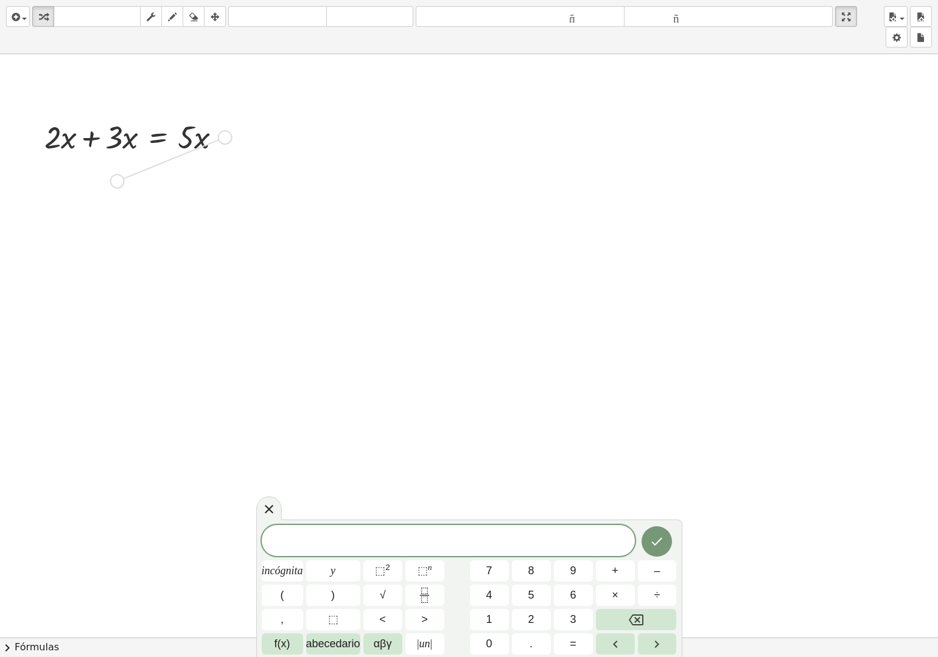
drag, startPoint x: 227, startPoint y: 137, endPoint x: 114, endPoint y: 179, distance: 120.7
click at [114, 179] on div "+ · 2 · x + · 3 · x = · 5 · x Arreglar un error Línea de transformación Copiar …" at bounding box center [469, 515] width 938 height 1167
click at [146, 130] on div at bounding box center [137, 136] width 199 height 41
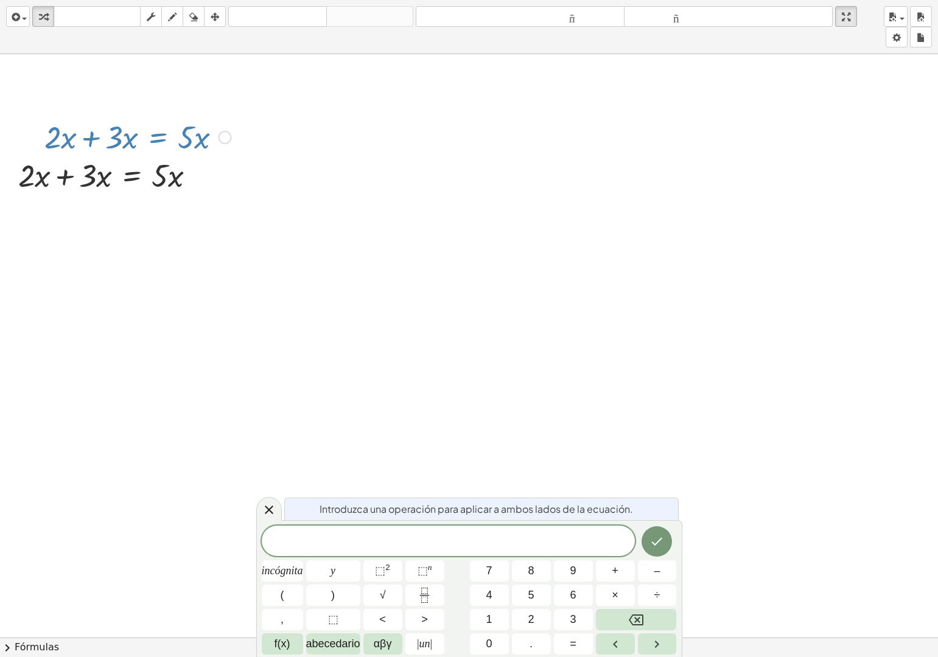
click at [224, 208] on div at bounding box center [469, 515] width 938 height 1167
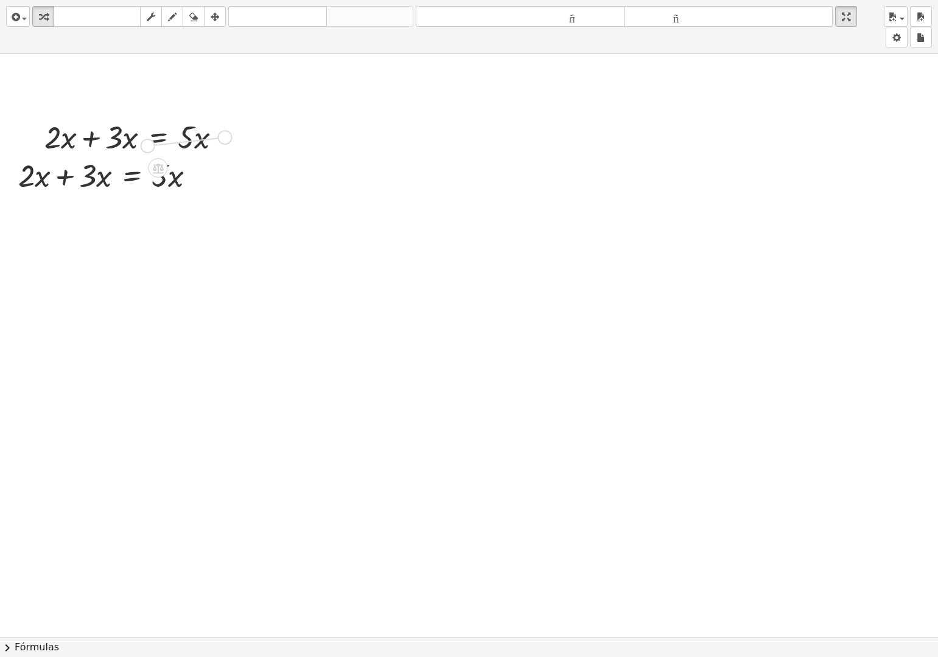
drag, startPoint x: 228, startPoint y: 136, endPoint x: 147, endPoint y: 145, distance: 81.5
click at [158, 138] on div "+ · 2 · x + · 3 · x = · 5 · x Arreglar un error Línea de transformación Copiar …" at bounding box center [158, 138] width 0 height 0
drag, startPoint x: 72, startPoint y: 137, endPoint x: 238, endPoint y: 148, distance: 165.9
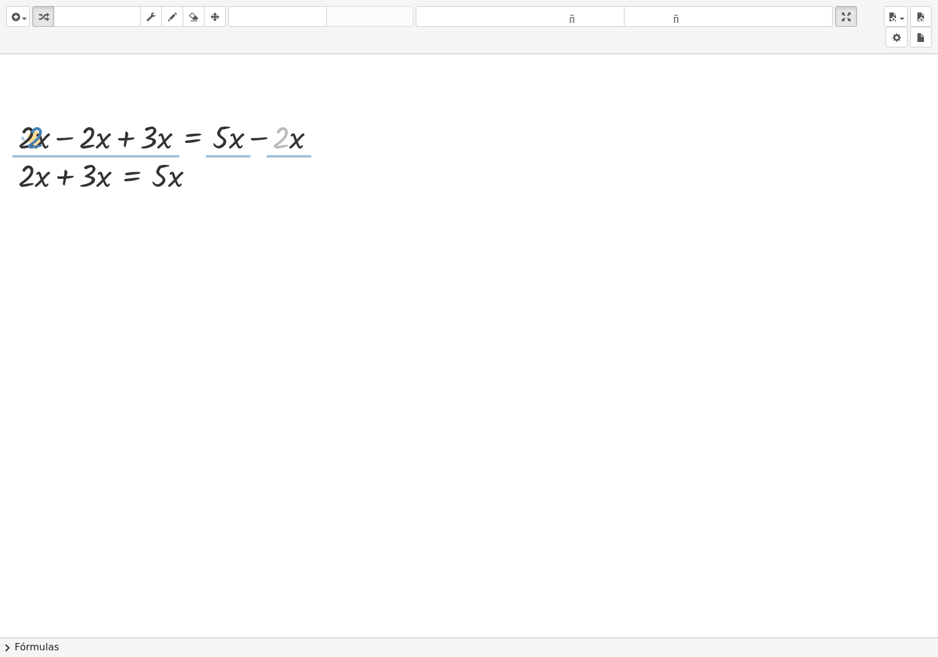
drag, startPoint x: 280, startPoint y: 125, endPoint x: 41, endPoint y: 134, distance: 239.3
click at [41, 134] on div at bounding box center [172, 136] width 320 height 41
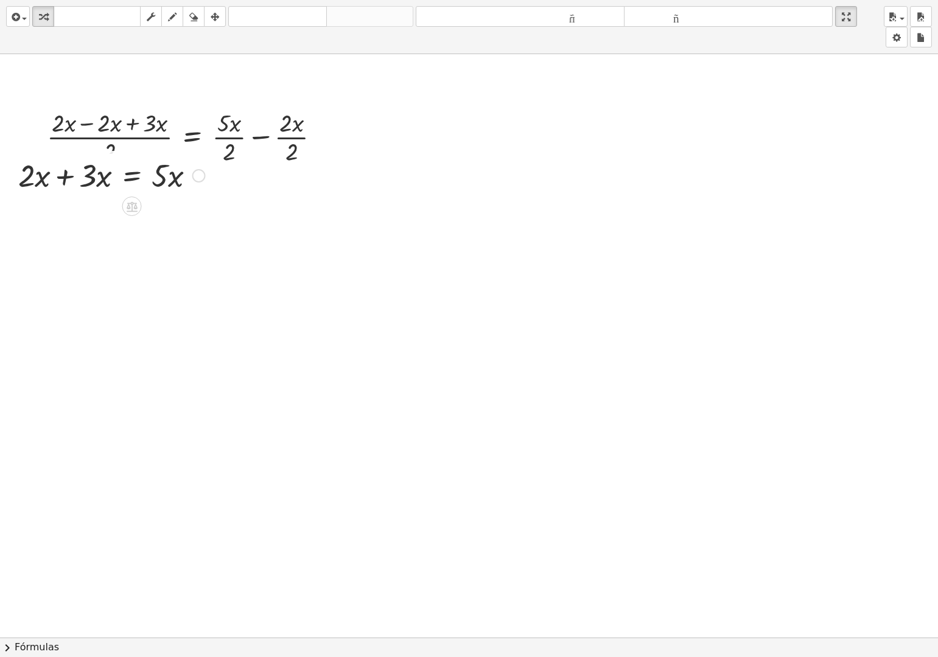
click at [196, 175] on div at bounding box center [198, 175] width 13 height 13
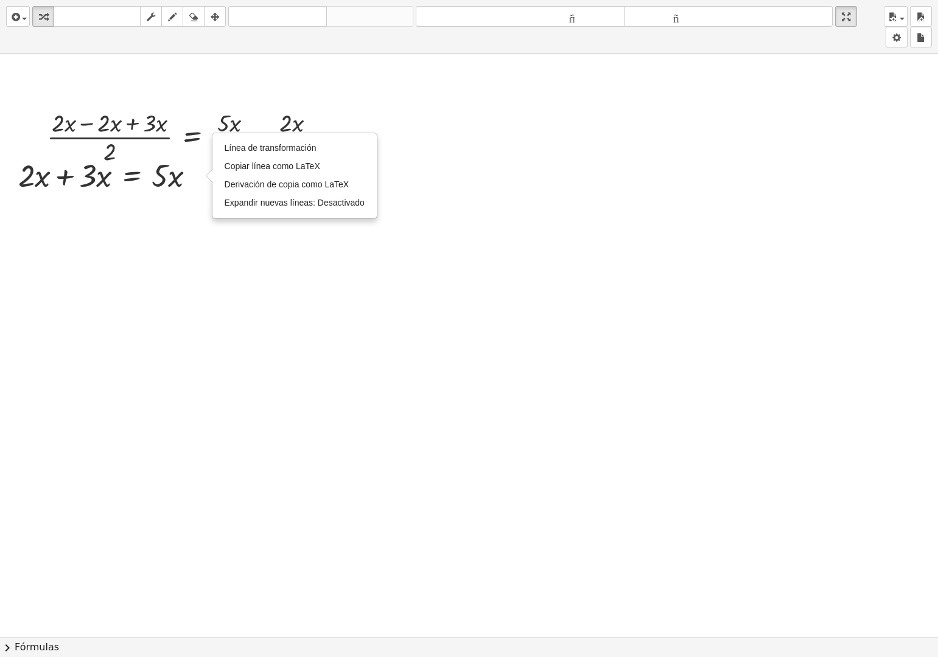
click at [358, 119] on div at bounding box center [469, 515] width 938 height 1167
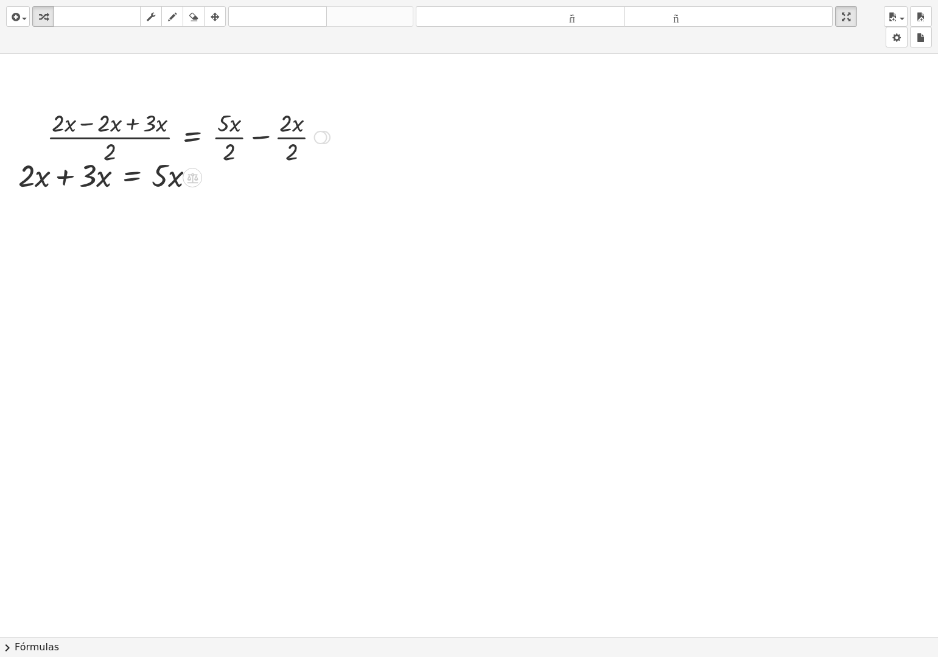
click at [323, 135] on div at bounding box center [320, 137] width 13 height 13
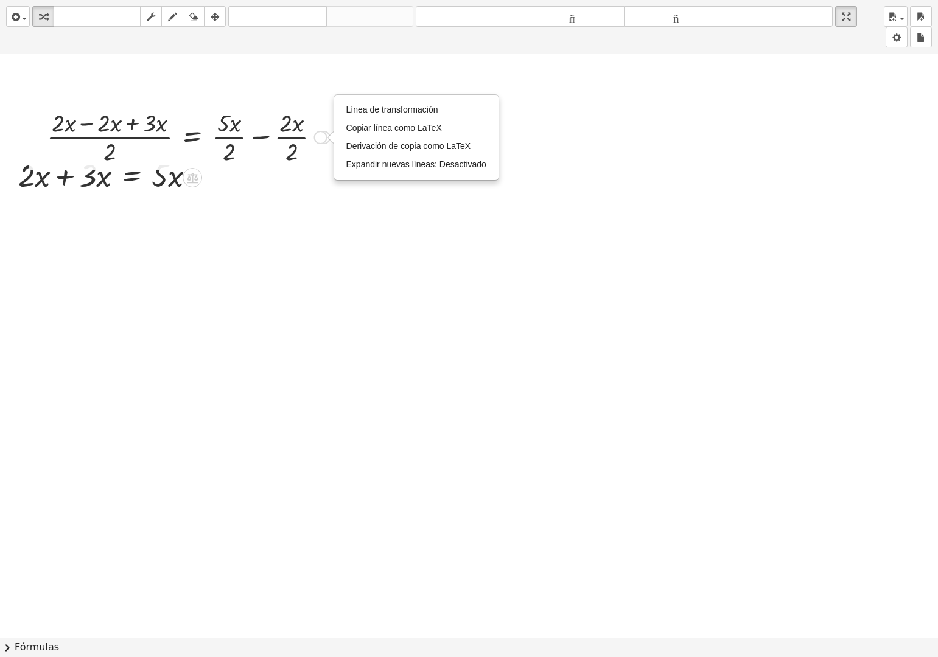
drag, startPoint x: 322, startPoint y: 136, endPoint x: 259, endPoint y: 290, distance: 166.2
click at [259, 290] on div at bounding box center [469, 515] width 938 height 1167
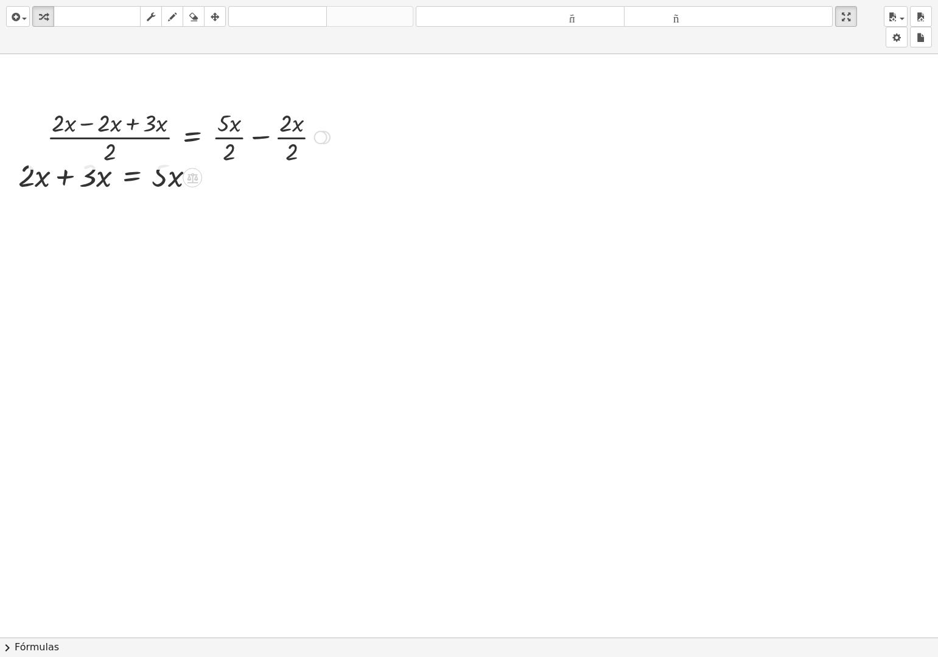
click at [65, 107] on div at bounding box center [188, 136] width 295 height 61
click at [72, 134] on div at bounding box center [188, 136] width 295 height 61
drag, startPoint x: 68, startPoint y: 145, endPoint x: 208, endPoint y: 115, distance: 143.1
click at [100, 133] on div at bounding box center [188, 136] width 295 height 61
click at [316, 138] on div "Línea de transformación Copiar línea como LaTeX Derivación de copia como LaTeX …" at bounding box center [320, 137] width 13 height 13
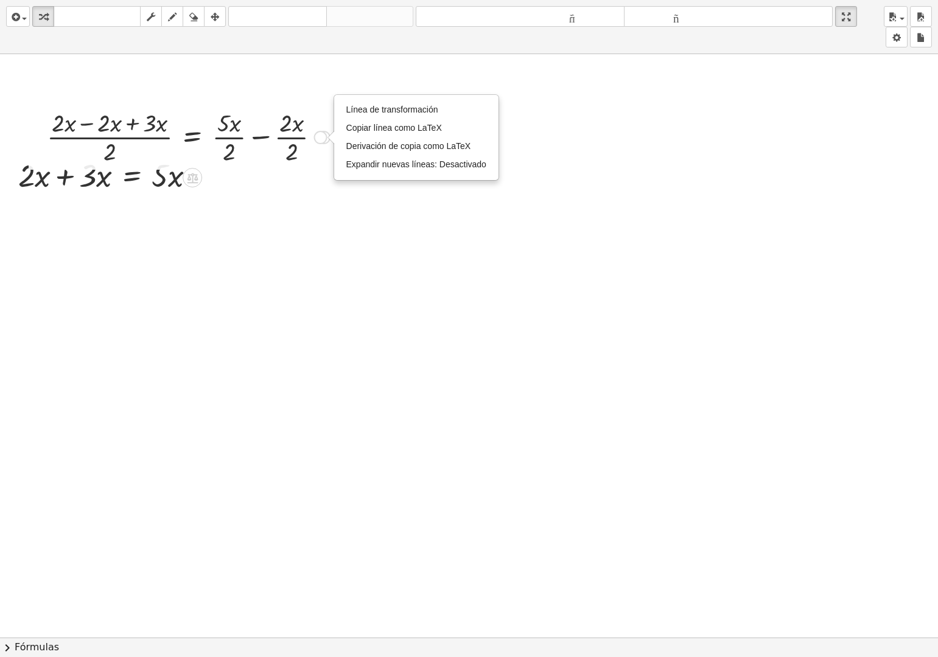
click at [382, 99] on div "Línea de transformación Copiar línea como LaTeX Derivación de copia como LaTeX …" at bounding box center [416, 138] width 163 height 84
click at [379, 110] on font "Línea de transformación" at bounding box center [392, 110] width 92 height 10
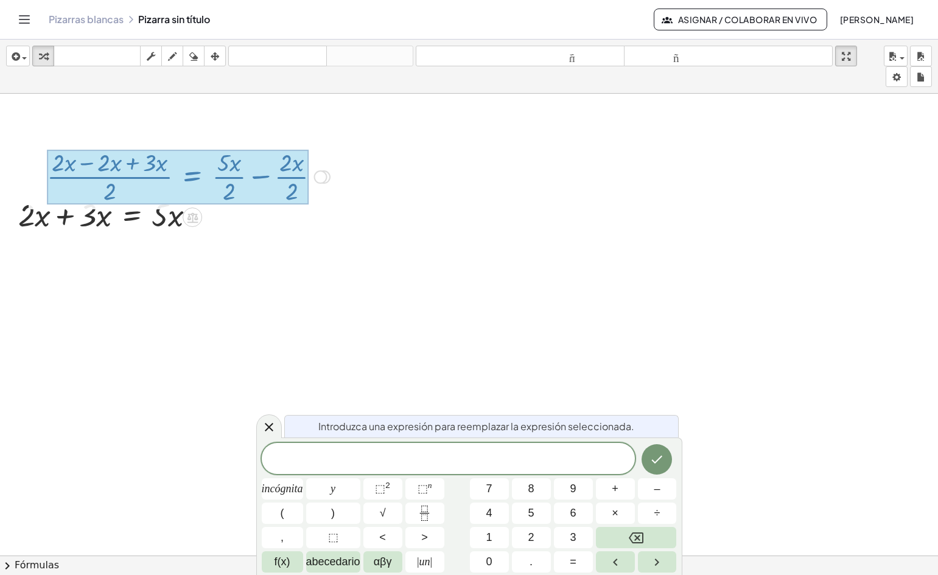
click at [371, 248] on div at bounding box center [469, 482] width 938 height 1020
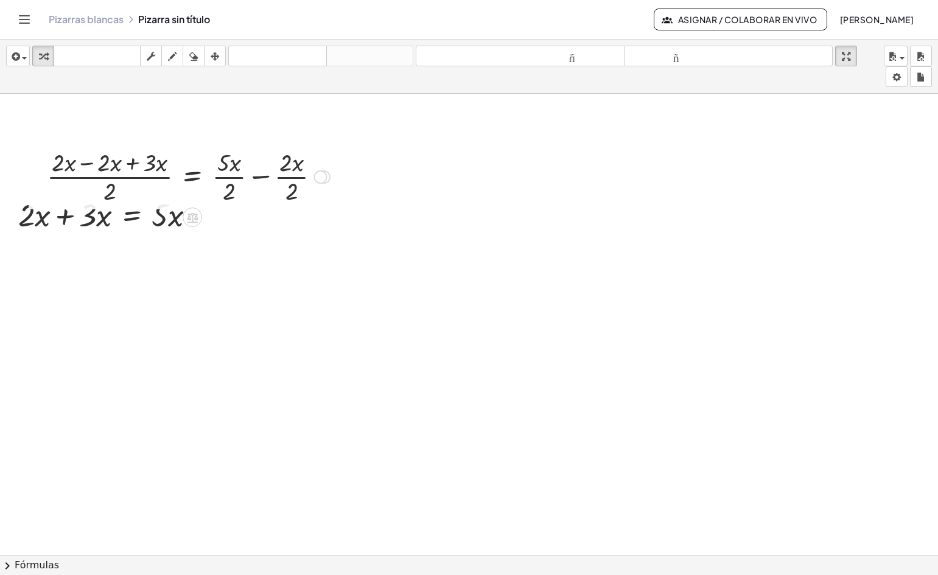
click at [322, 172] on div "Línea de transformación Copiar línea como LaTeX Derivación de copia como LaTeX …" at bounding box center [320, 176] width 13 height 13
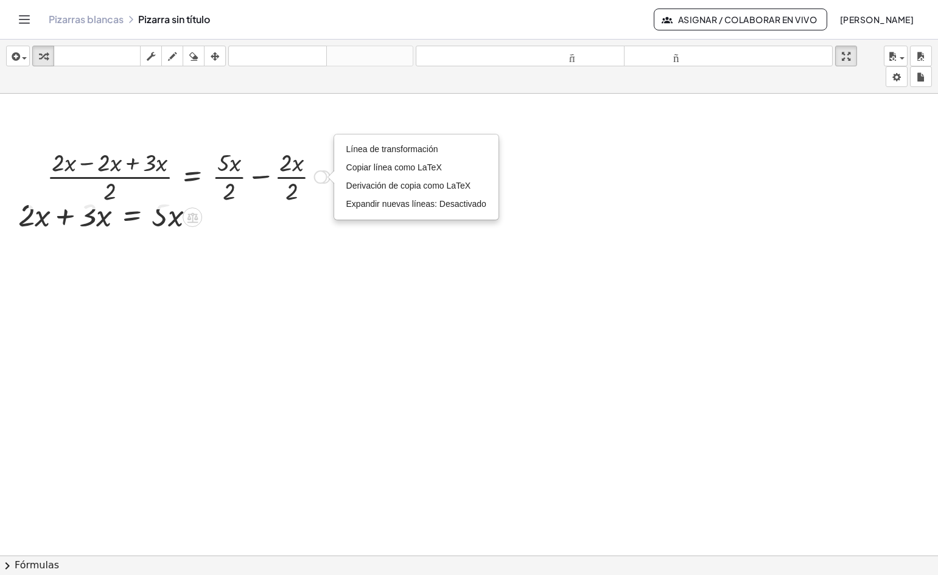
click at [324, 180] on div "Línea de transformación Copiar línea como LaTeX Derivación de copia como LaTeX …" at bounding box center [320, 176] width 13 height 13
click at [850, 56] on icon "button" at bounding box center [846, 56] width 9 height 15
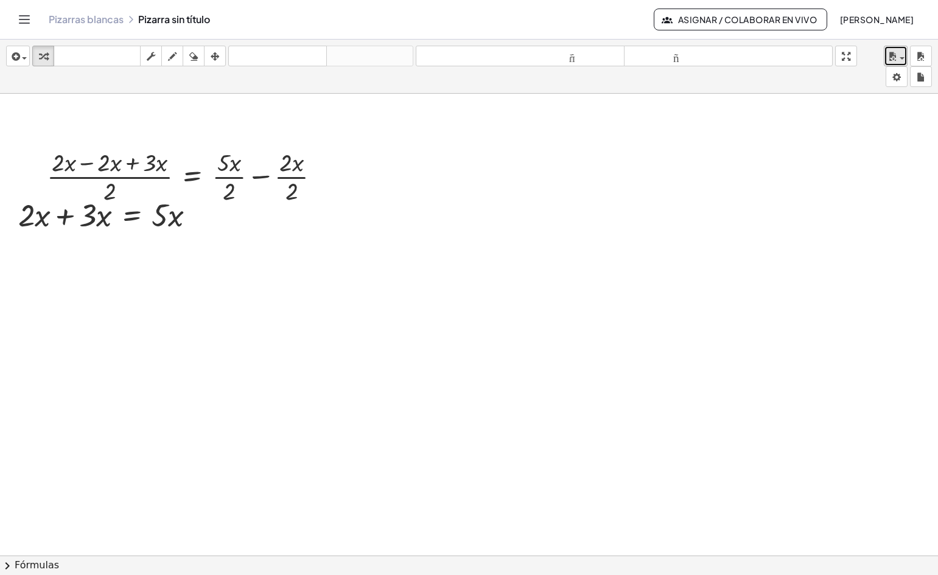
click at [904, 58] on button "ahorrar" at bounding box center [896, 56] width 24 height 21
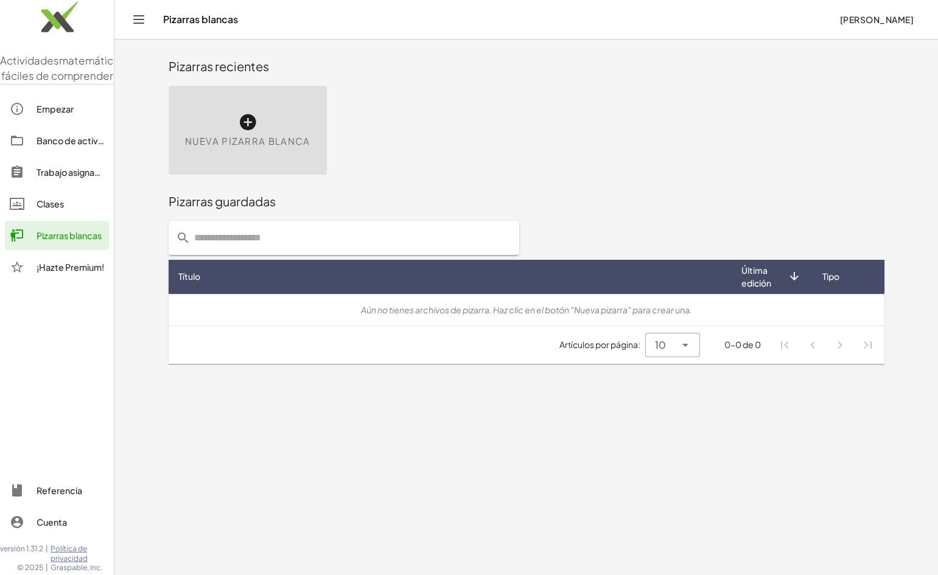
click at [254, 120] on icon at bounding box center [247, 122] width 19 height 19
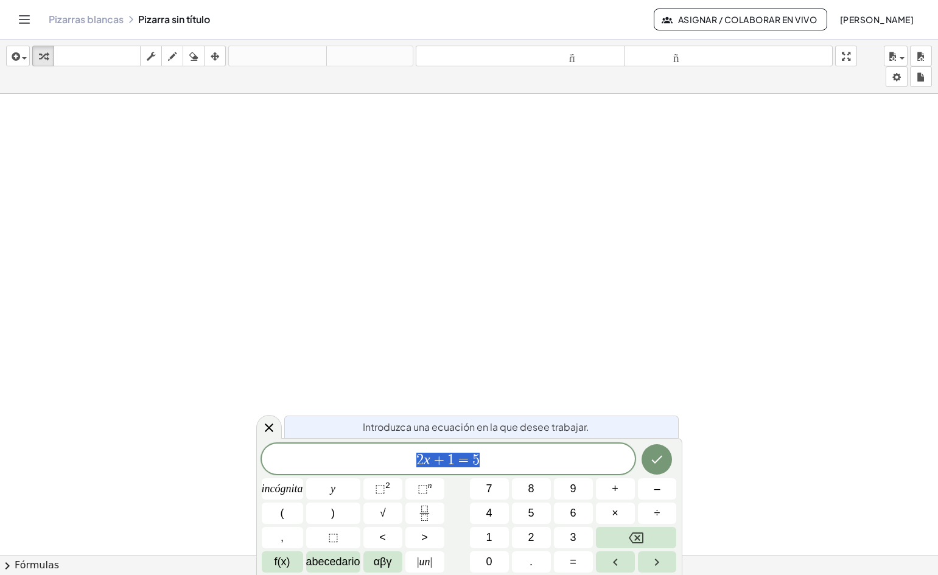
drag, startPoint x: 491, startPoint y: 459, endPoint x: 365, endPoint y: 464, distance: 126.1
click at [365, 464] on span "2 x + 1 = 5" at bounding box center [448, 460] width 373 height 17
click at [383, 491] on font "⬚" at bounding box center [380, 489] width 10 height 12
click at [659, 454] on icon "Hecho" at bounding box center [656, 457] width 15 height 15
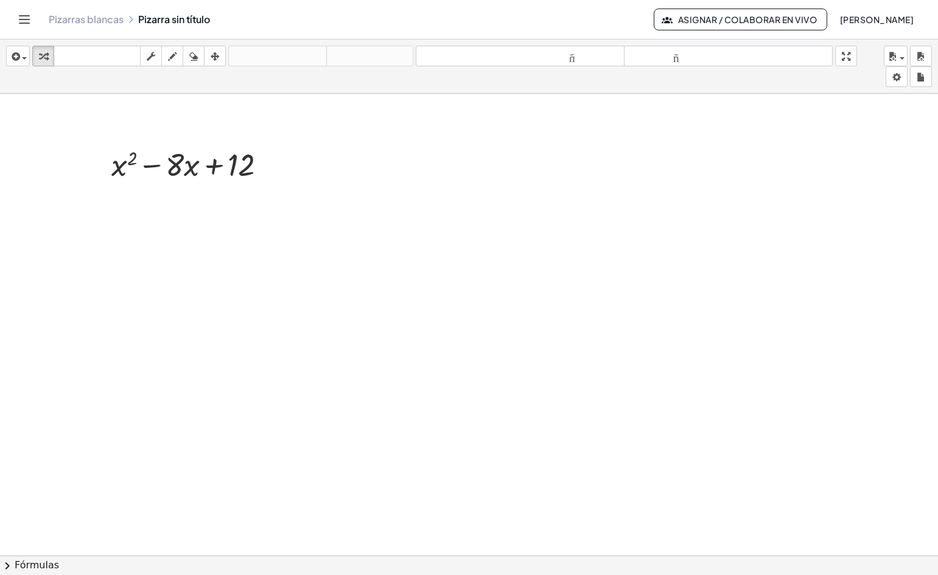
click at [220, 251] on div at bounding box center [469, 564] width 938 height 941
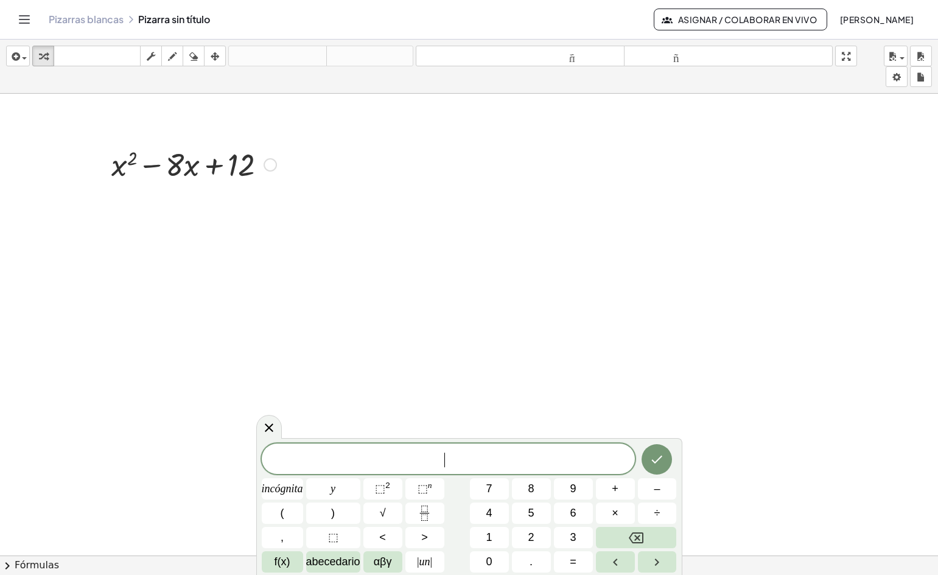
click at [223, 163] on div at bounding box center [193, 163] width 177 height 41
click at [274, 167] on div at bounding box center [270, 164] width 13 height 13
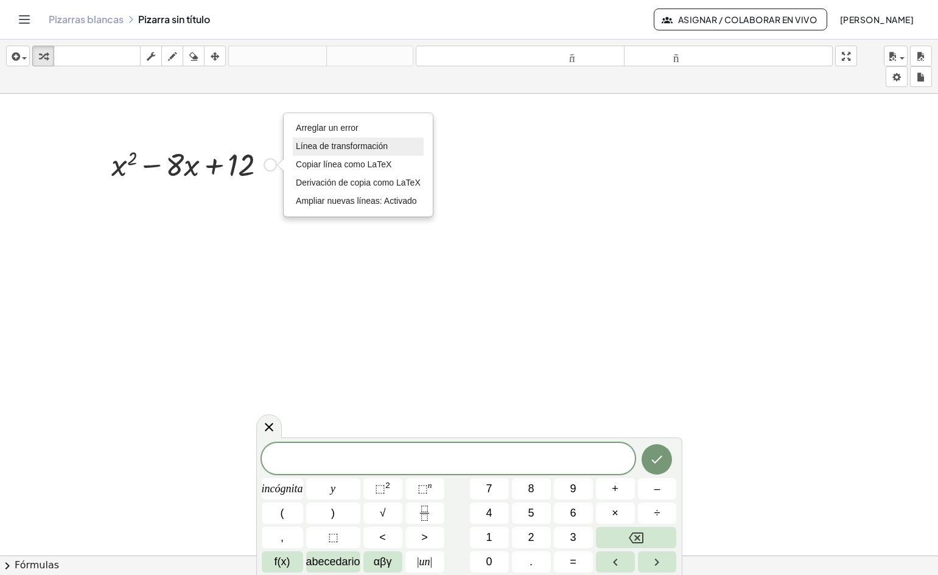
click at [346, 144] on font "Línea de transformación" at bounding box center [342, 146] width 92 height 10
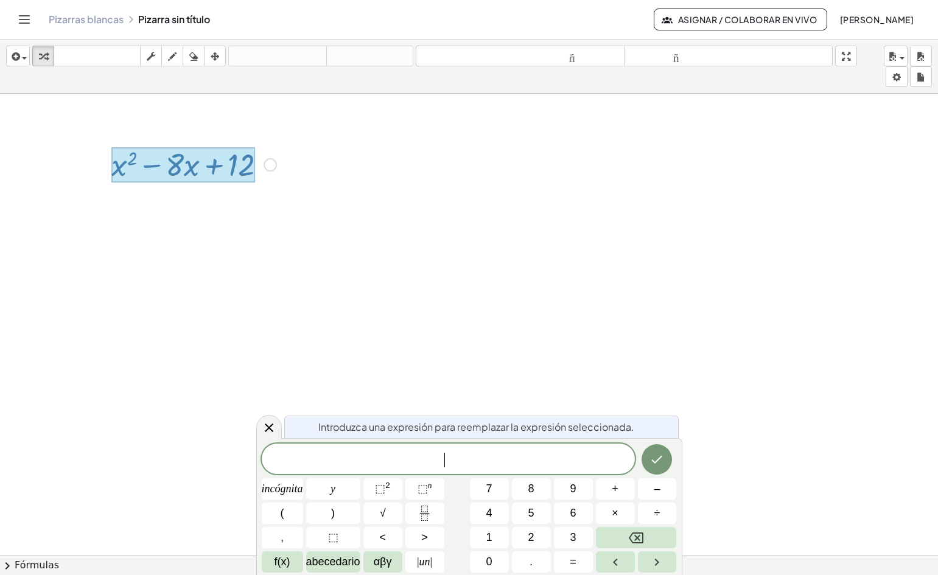
click at [273, 164] on div "Arreglar un error Línea de transformación Copiar línea como LaTeX Derivación de…" at bounding box center [270, 164] width 13 height 13
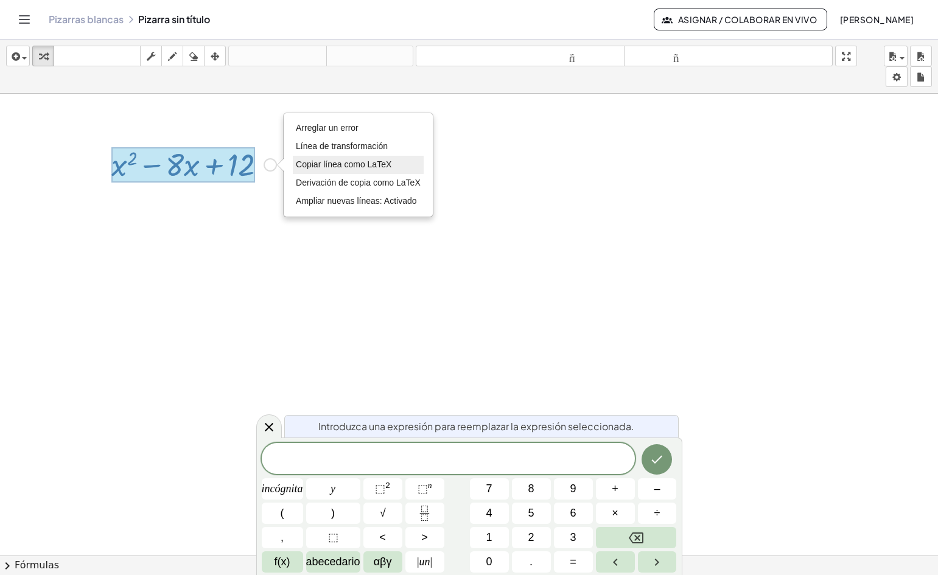
click at [333, 162] on font "Copiar línea como LaTeX" at bounding box center [344, 164] width 96 height 10
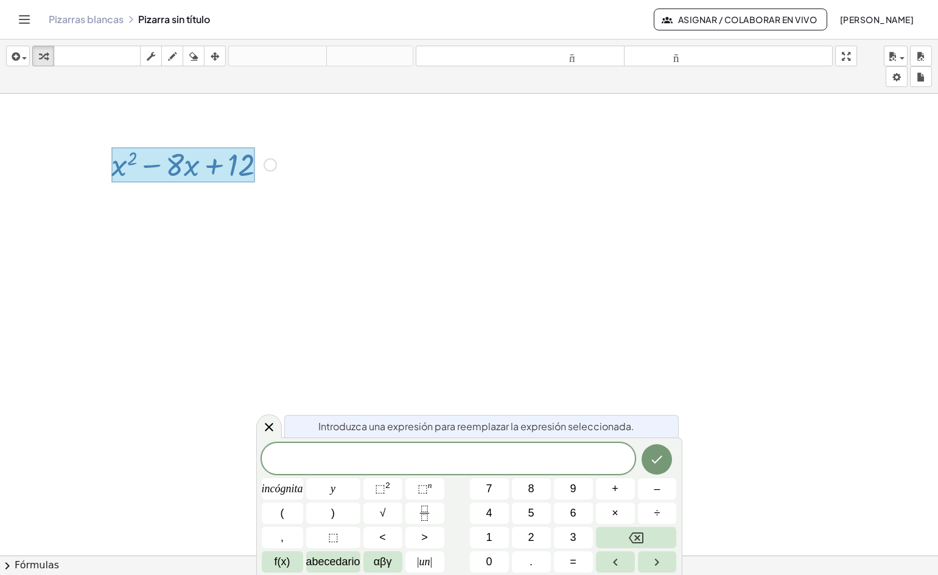
click at [276, 203] on div at bounding box center [469, 564] width 938 height 941
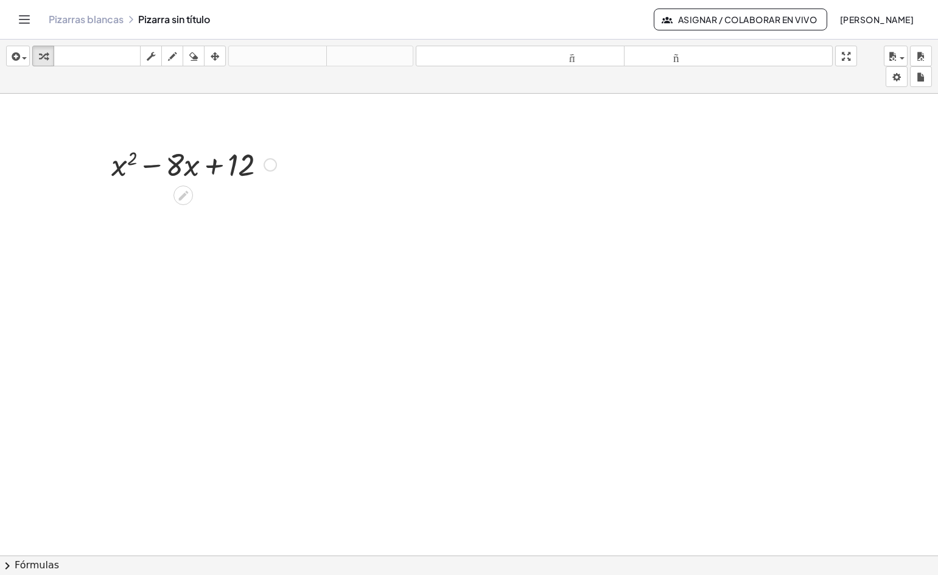
click at [186, 196] on icon at bounding box center [183, 195] width 13 height 13
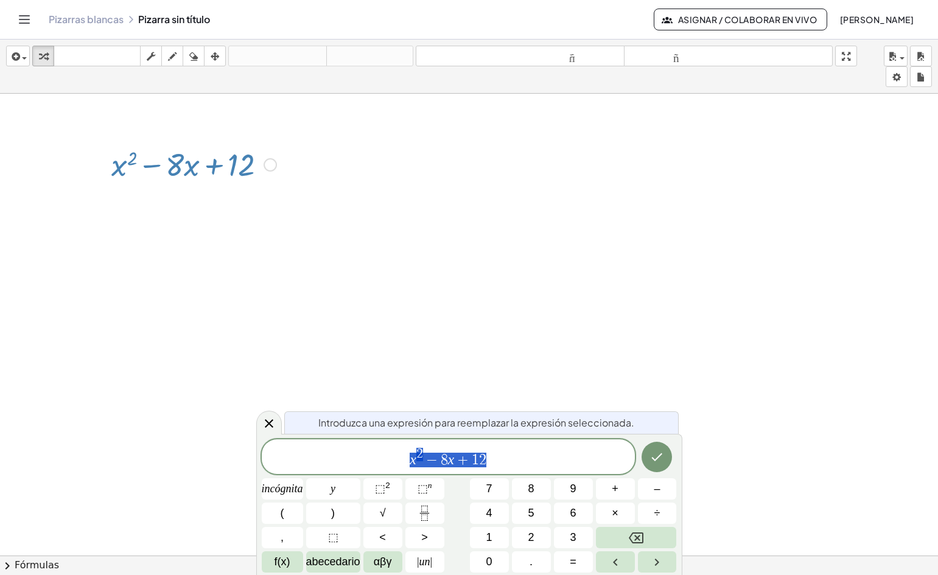
click at [265, 166] on div "Copiado done" at bounding box center [270, 164] width 13 height 13
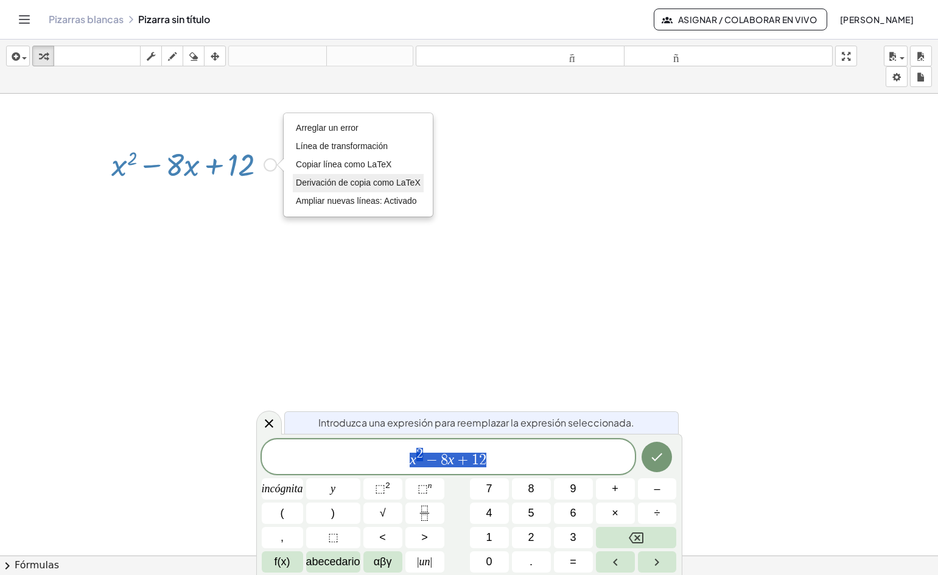
click at [368, 184] on font "Derivación de copia como LaTeX" at bounding box center [358, 183] width 125 height 10
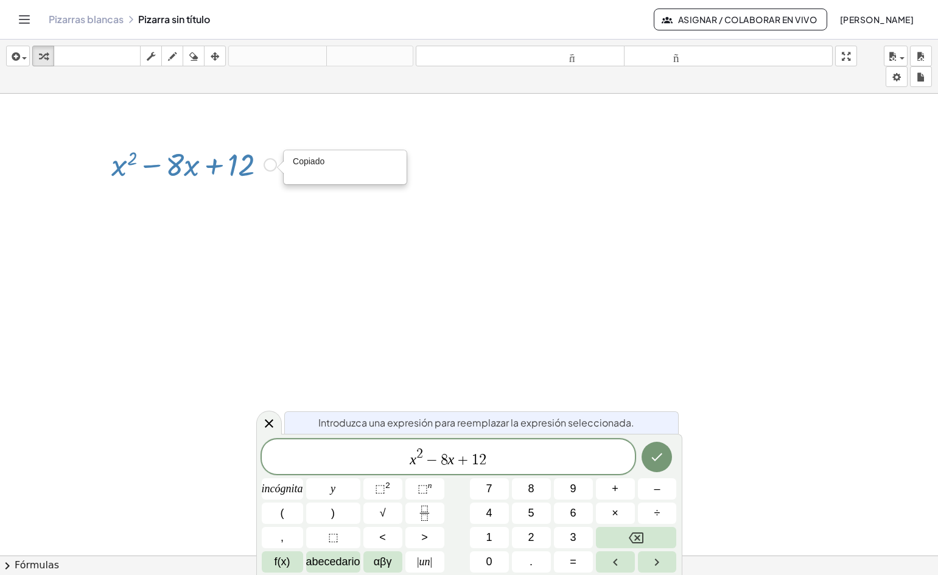
click at [270, 165] on div "Copiado done" at bounding box center [270, 164] width 13 height 13
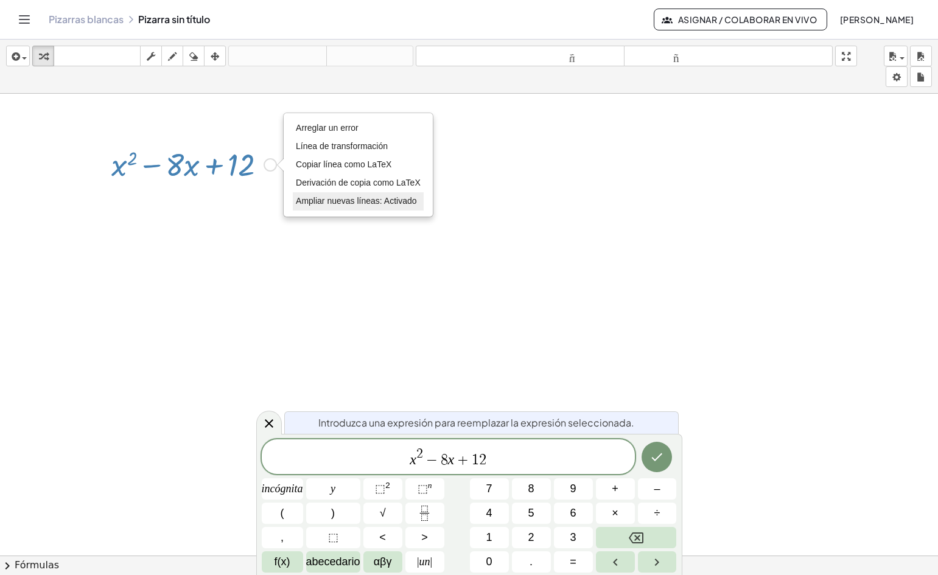
click at [332, 200] on font "Ampliar nuevas líneas: Activado" at bounding box center [356, 201] width 120 height 10
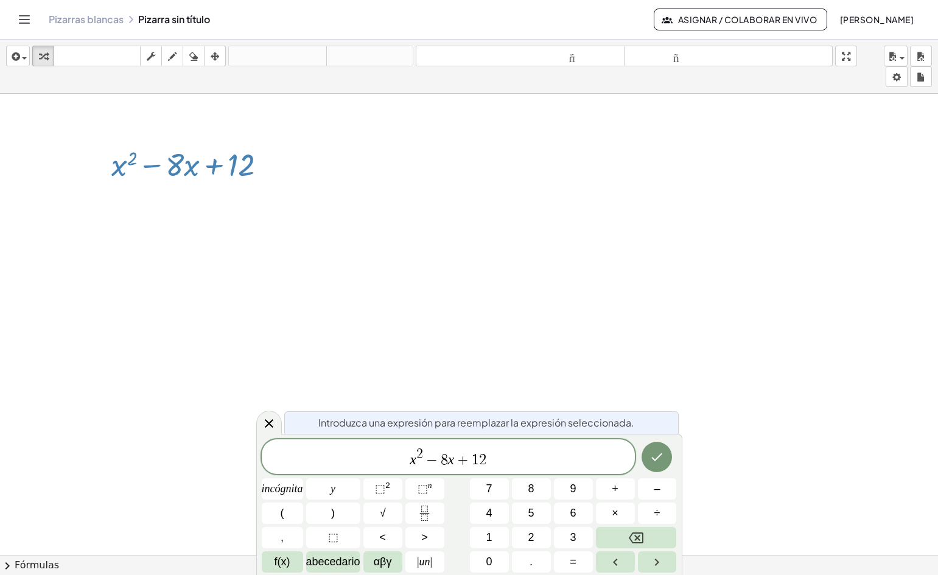
click at [496, 451] on span "x 2 − 8 x + 1 2" at bounding box center [448, 458] width 373 height 22
click at [662, 458] on icon "Hecho" at bounding box center [656, 457] width 15 height 15
click at [663, 455] on icon "Hecho" at bounding box center [656, 457] width 15 height 15
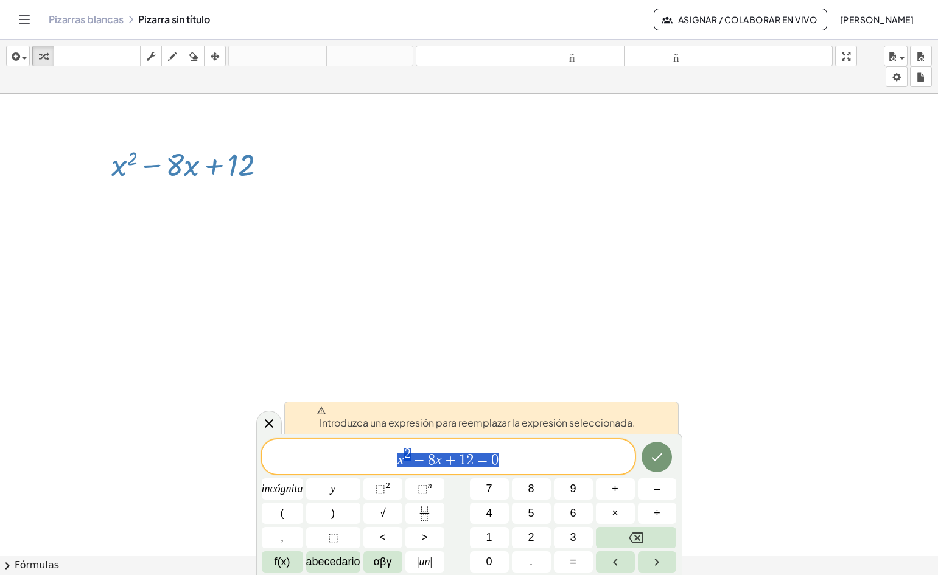
drag, startPoint x: 488, startPoint y: 468, endPoint x: 371, endPoint y: 468, distance: 116.8
click at [371, 468] on div "**********" at bounding box center [448, 456] width 373 height 35
